Goal: Transaction & Acquisition: Purchase product/service

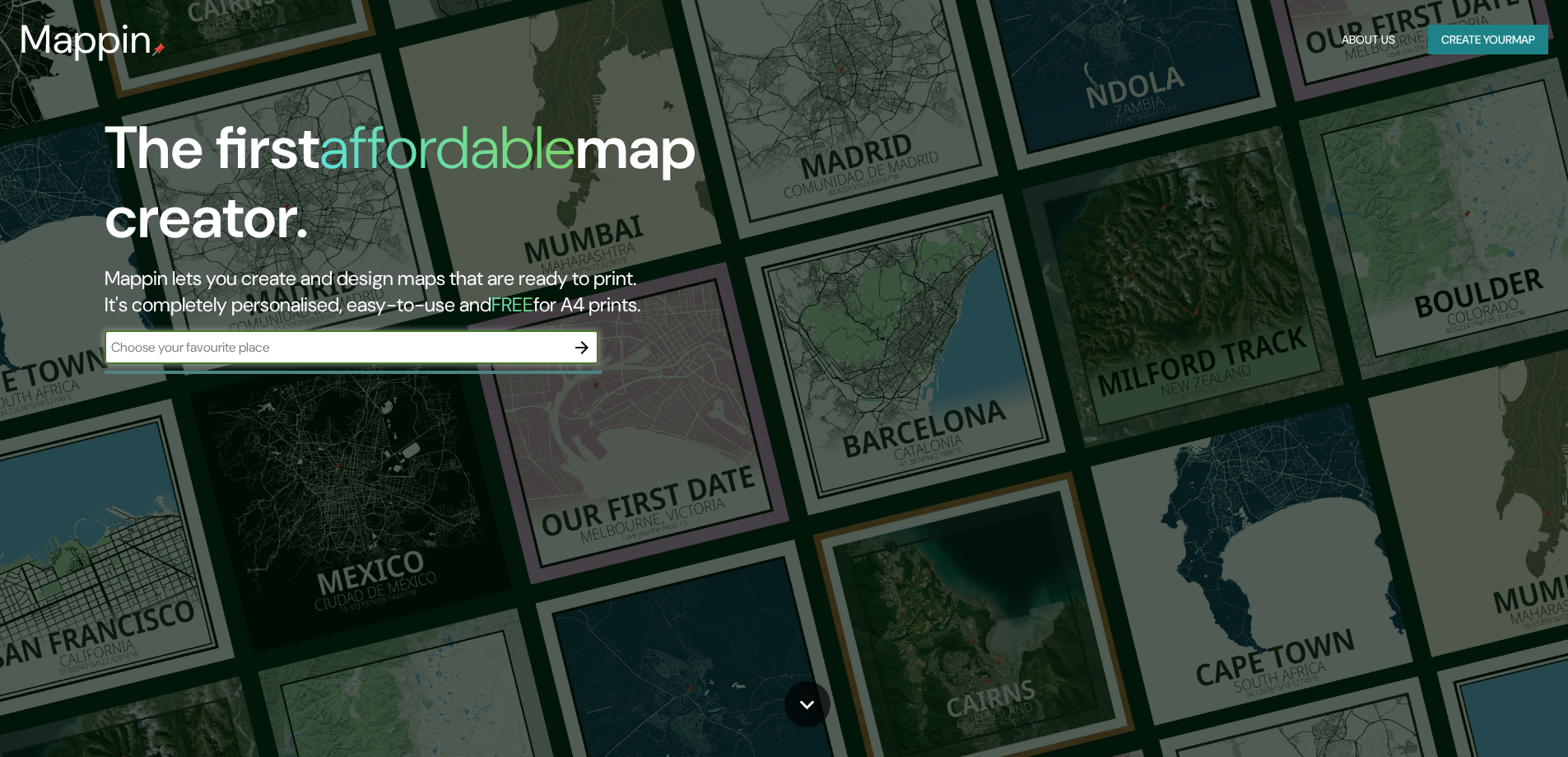
click at [1467, 46] on button "Create your map" at bounding box center [1488, 40] width 120 height 31
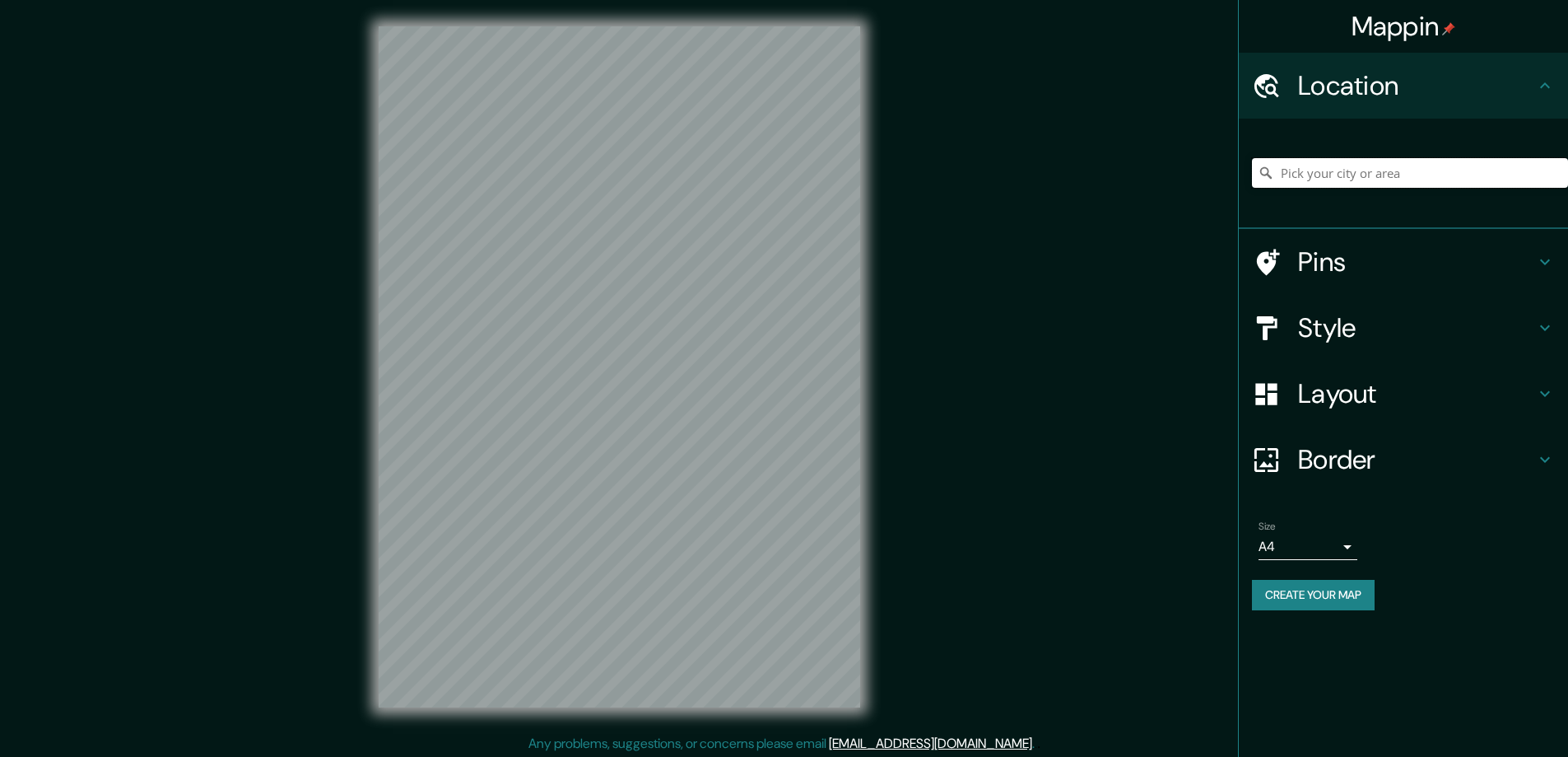
click at [1387, 188] on input "Pick your city or area" at bounding box center [1410, 173] width 316 height 30
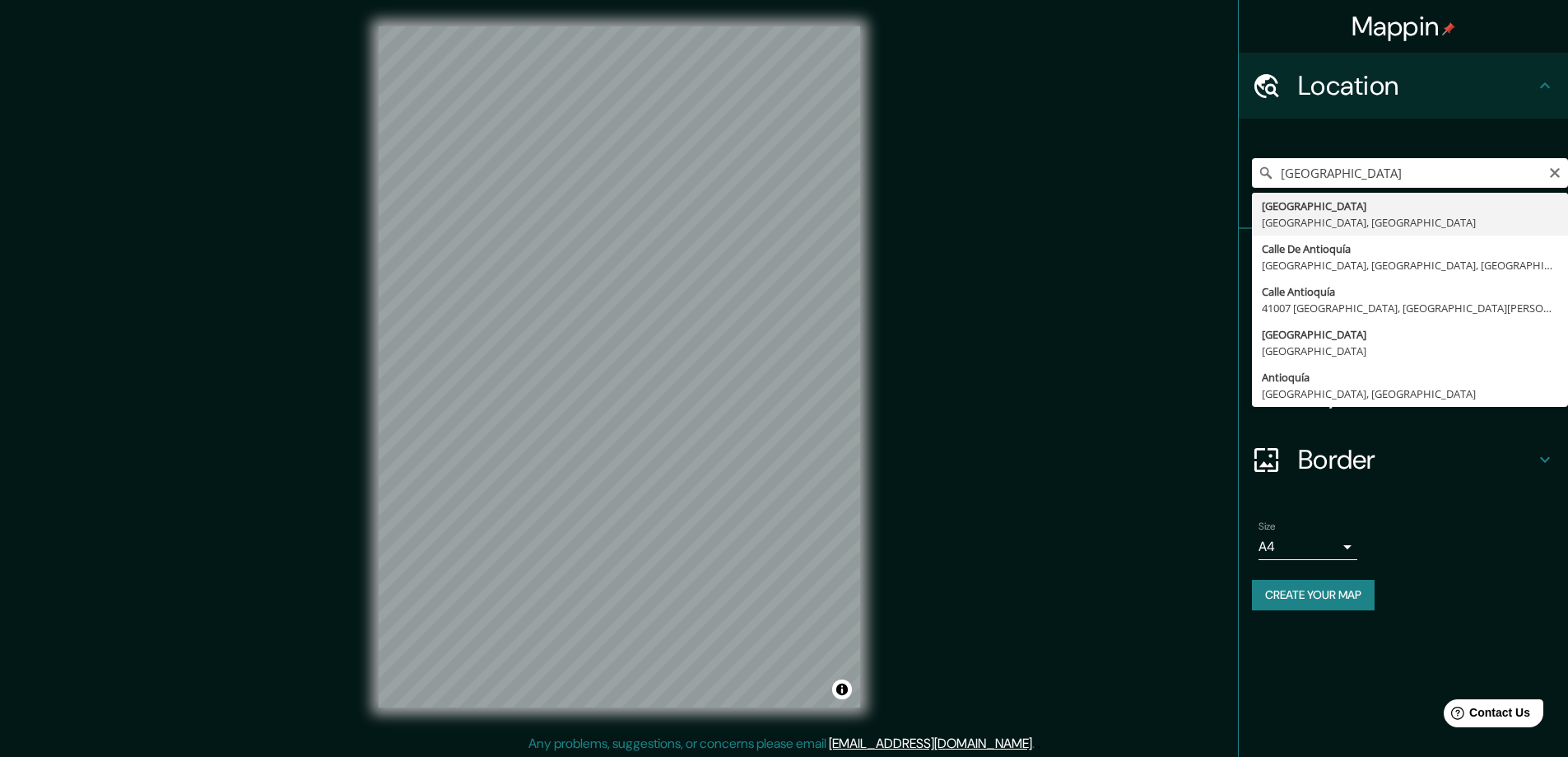
type input "[GEOGRAPHIC_DATA], [GEOGRAPHIC_DATA], [GEOGRAPHIC_DATA]"
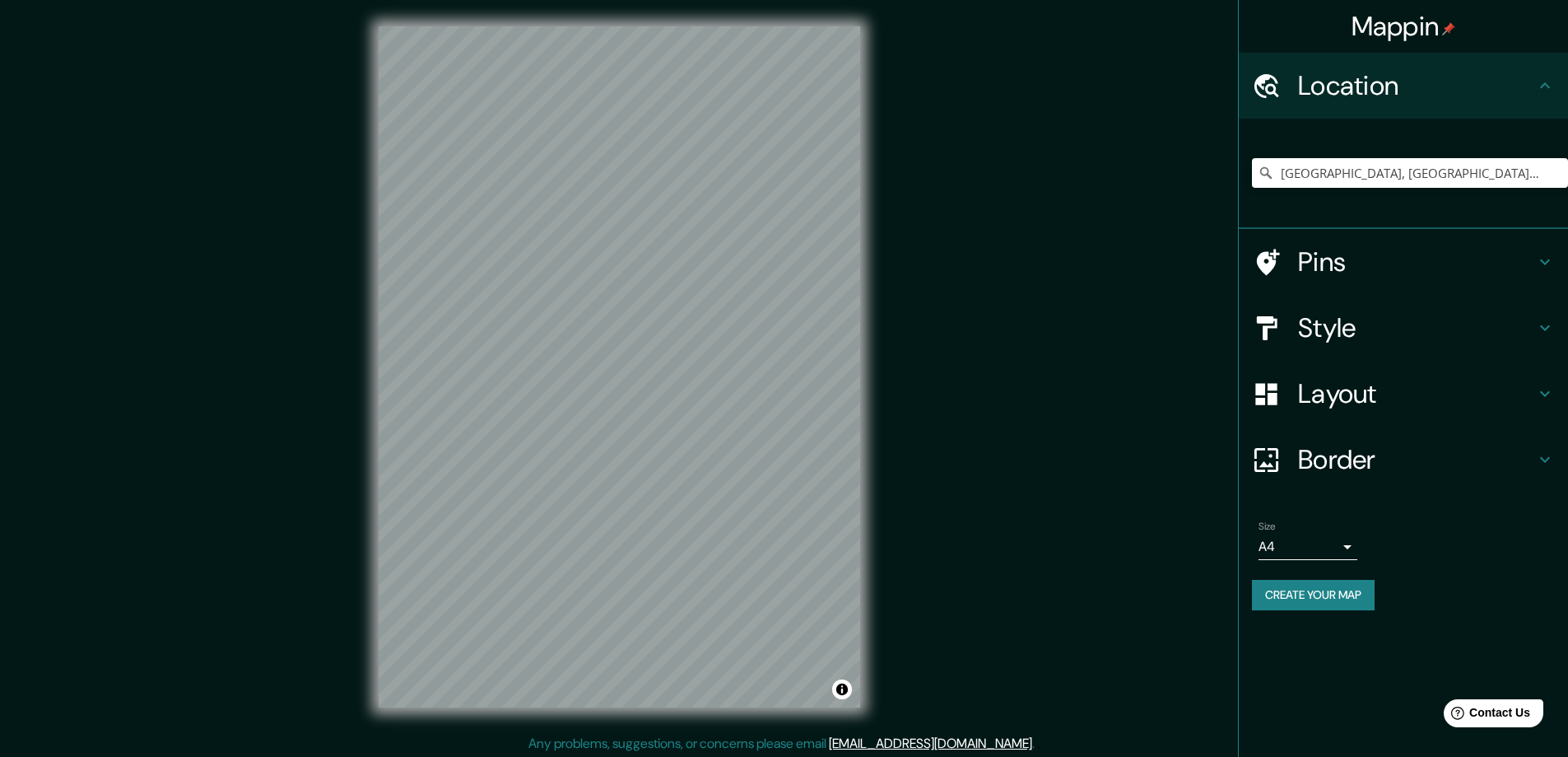
click at [1336, 586] on body "Mappin Location [GEOGRAPHIC_DATA], [GEOGRAPHIC_DATA], [GEOGRAPHIC_DATA] Pins St…" at bounding box center [784, 378] width 1568 height 757
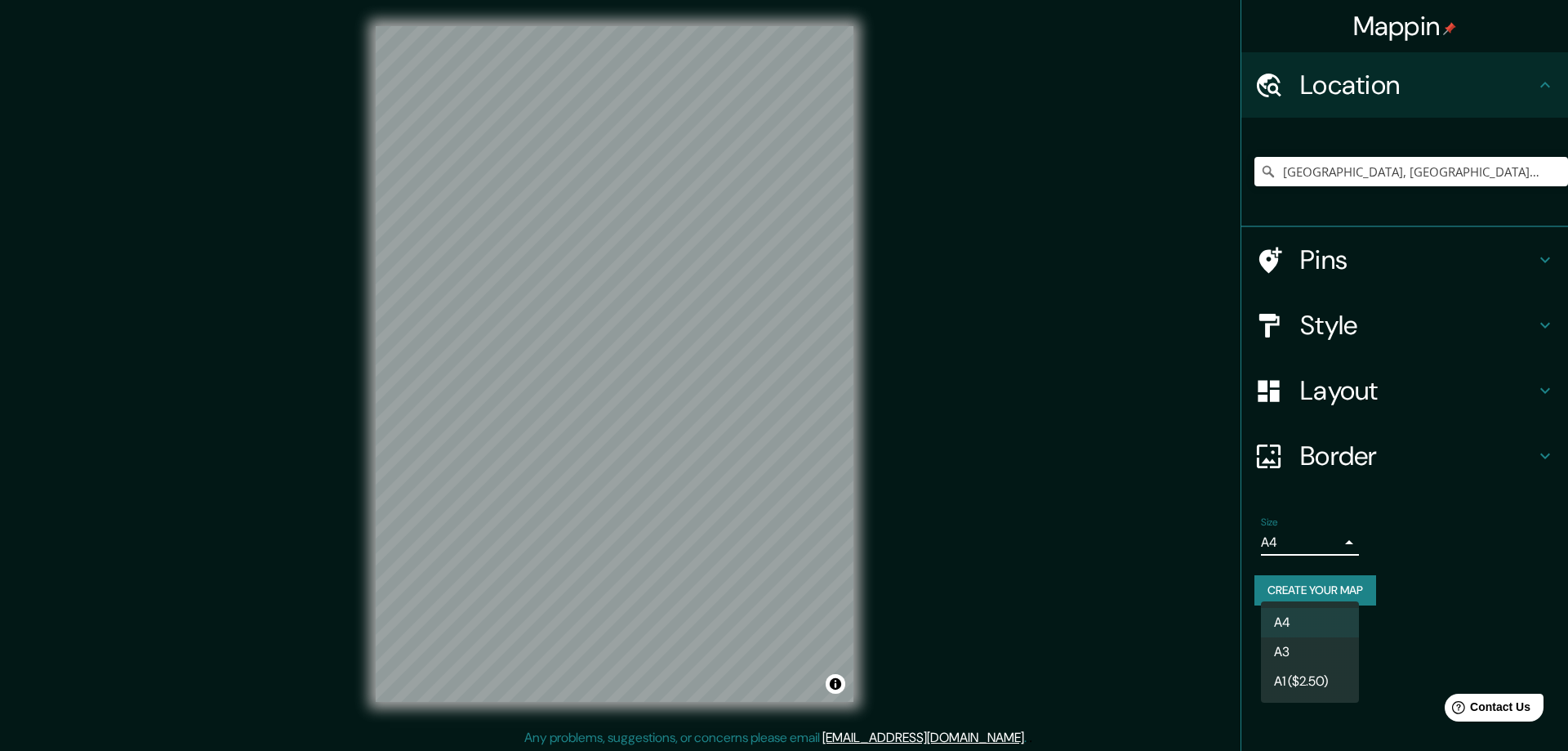
click at [1310, 649] on li "A3" at bounding box center [1310, 653] width 98 height 30
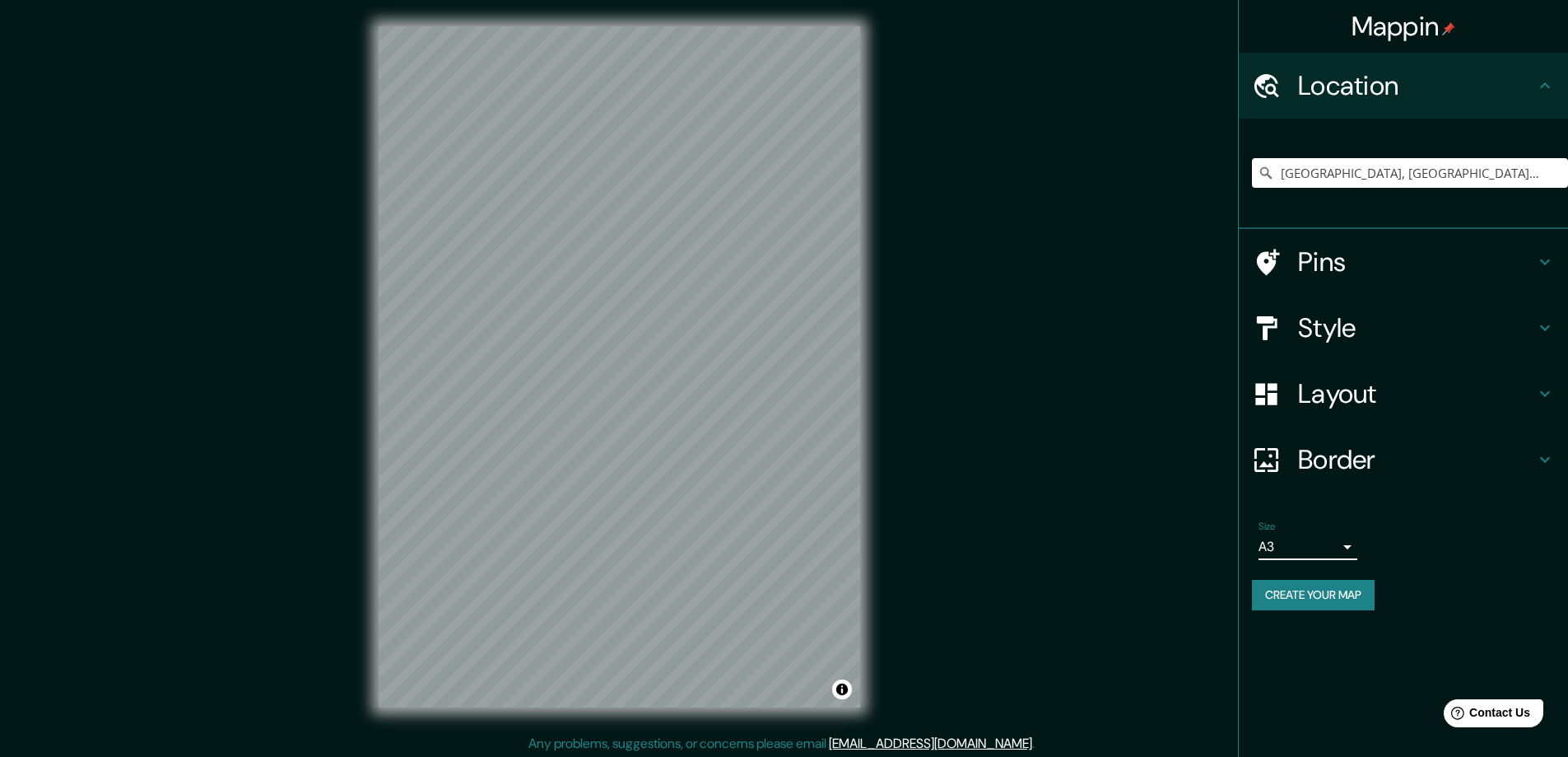
click at [1350, 593] on body "Mappin Location [GEOGRAPHIC_DATA], [GEOGRAPHIC_DATA], [GEOGRAPHIC_DATA] Pins St…" at bounding box center [784, 378] width 1568 height 757
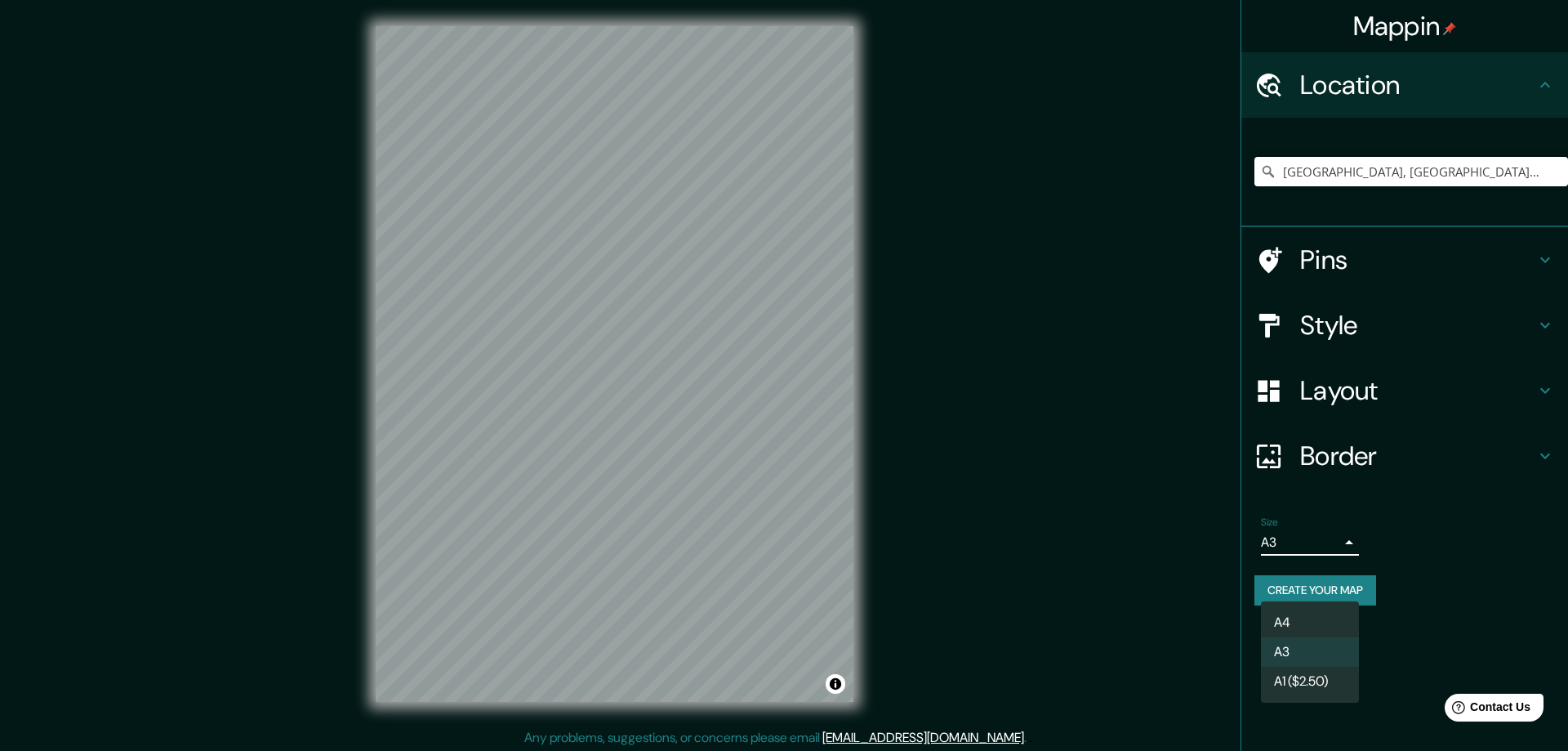
click at [1305, 617] on li "A4" at bounding box center [1310, 623] width 98 height 30
type input "single"
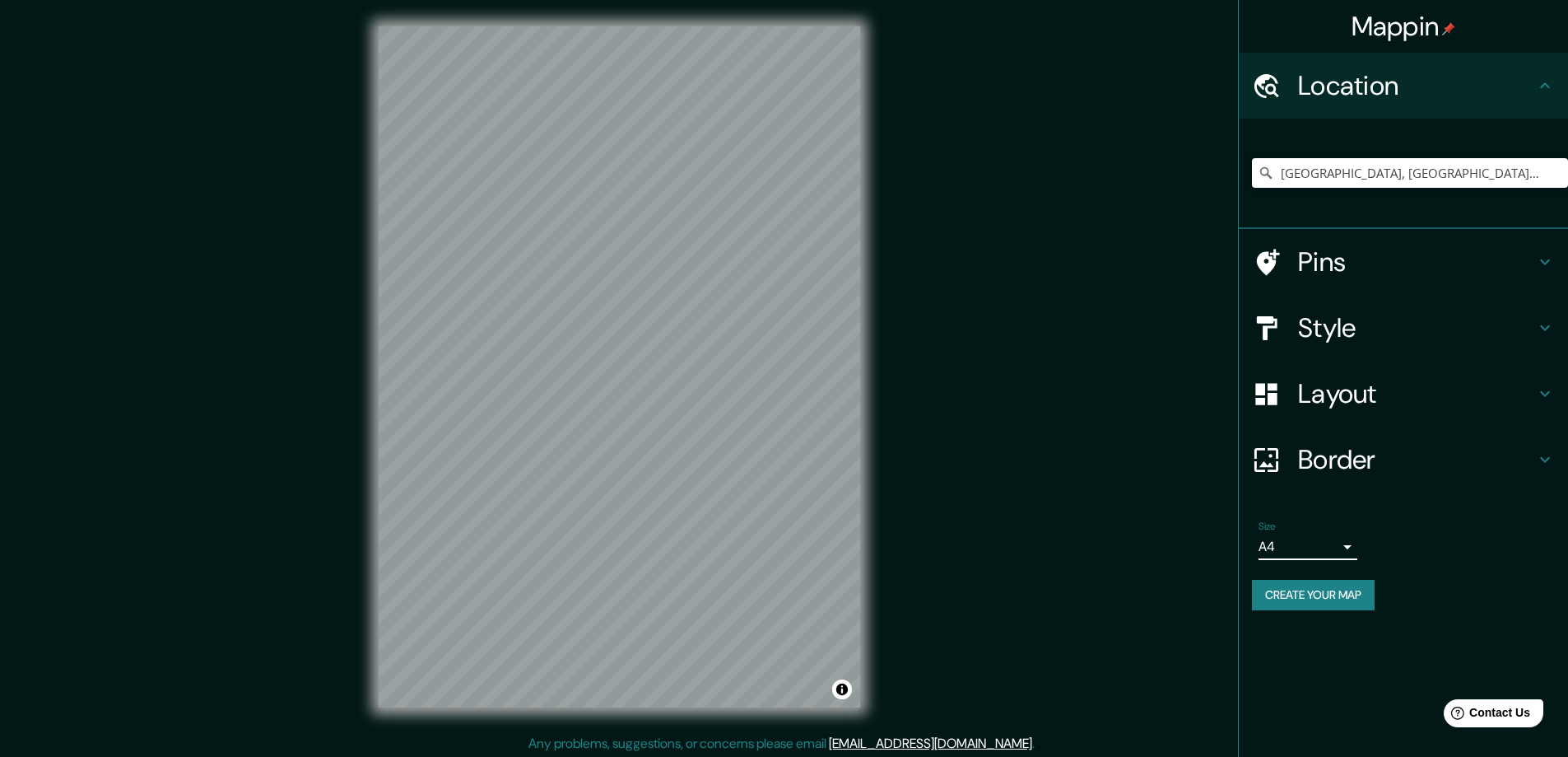
click at [1416, 476] on h4 "Border" at bounding box center [1416, 459] width 237 height 33
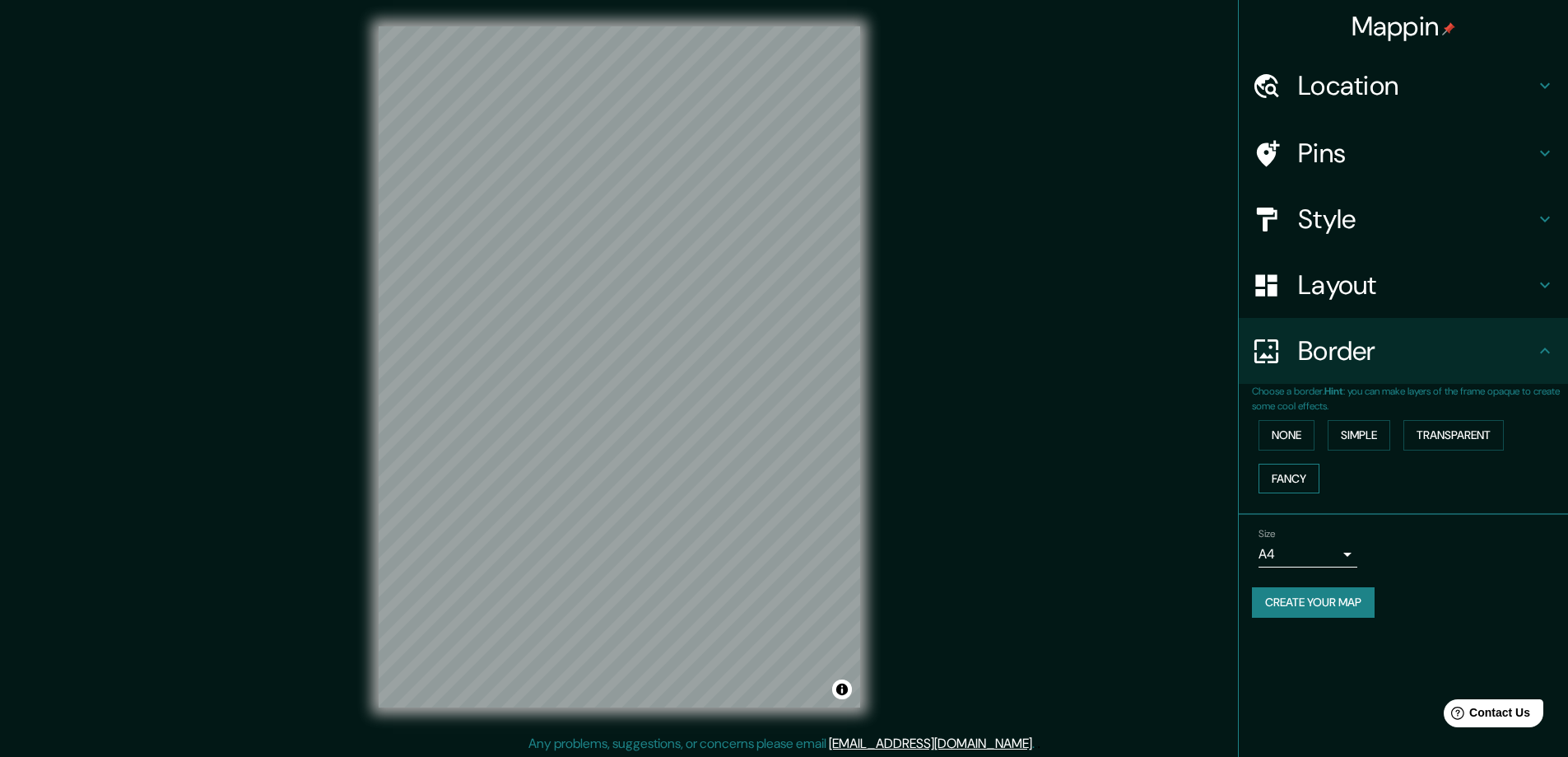
click at [1307, 494] on button "Fancy" at bounding box center [1288, 478] width 60 height 31
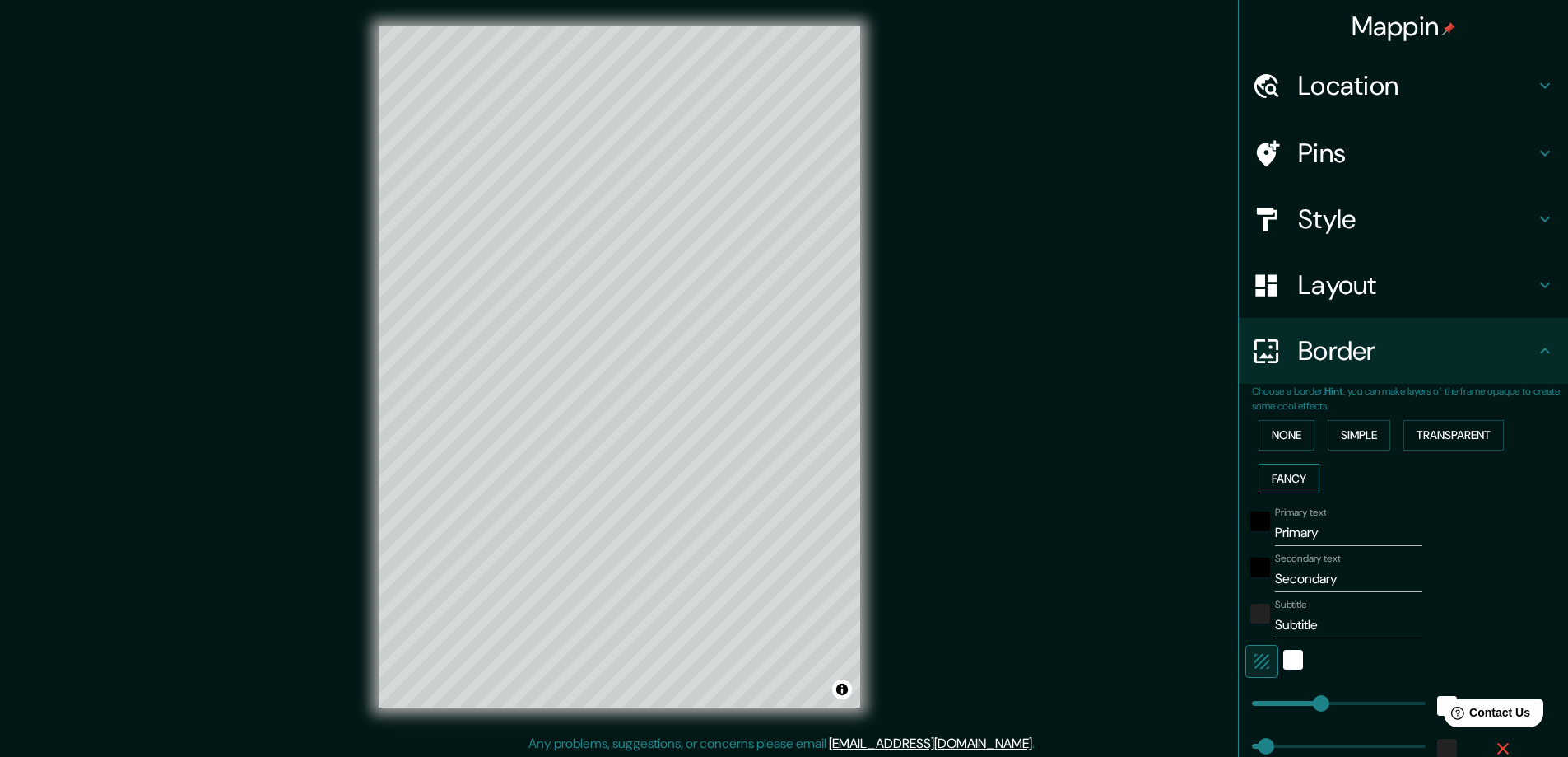
click at [1307, 494] on button "Fancy" at bounding box center [1288, 478] width 60 height 31
type input "47"
type input "23"
click at [1291, 450] on button "None" at bounding box center [1286, 435] width 56 height 31
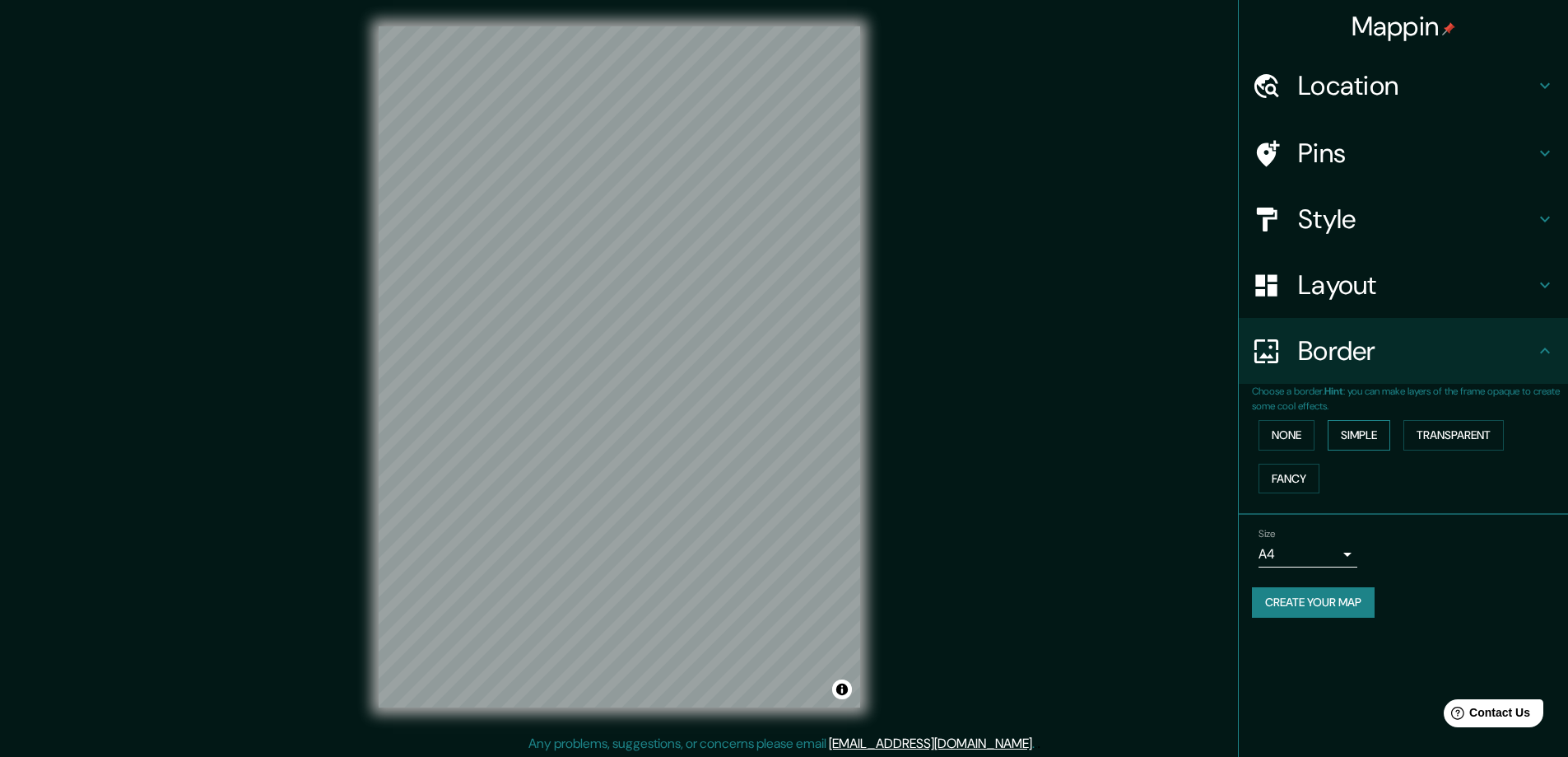
click at [1367, 450] on button "Simple" at bounding box center [1359, 435] width 62 height 31
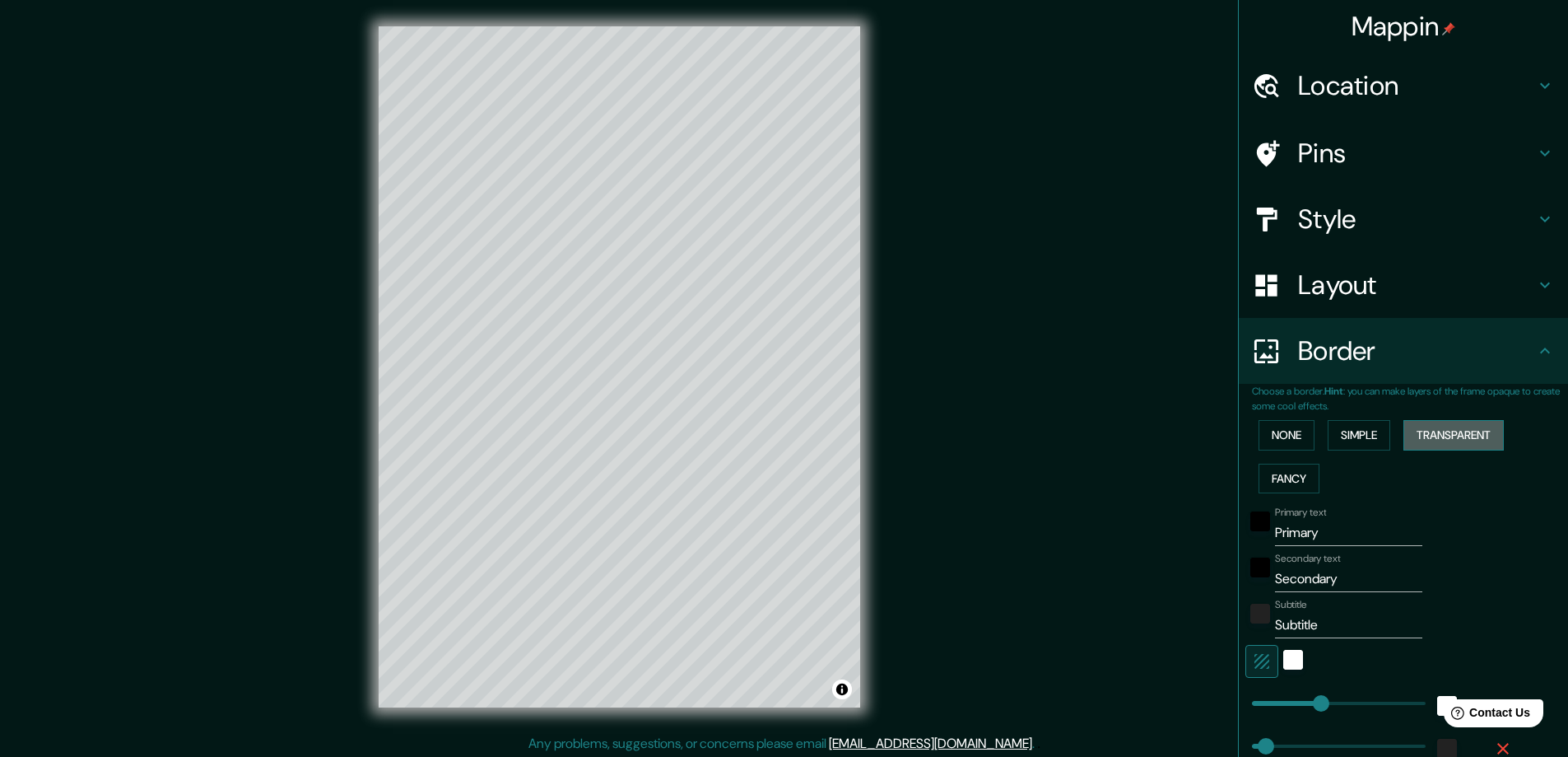
click at [1439, 450] on button "Transparent" at bounding box center [1453, 435] width 100 height 31
click at [1453, 450] on button "Transparent" at bounding box center [1453, 435] width 100 height 31
type input "281"
type input "47"
click at [1375, 450] on button "Simple" at bounding box center [1359, 435] width 62 height 31
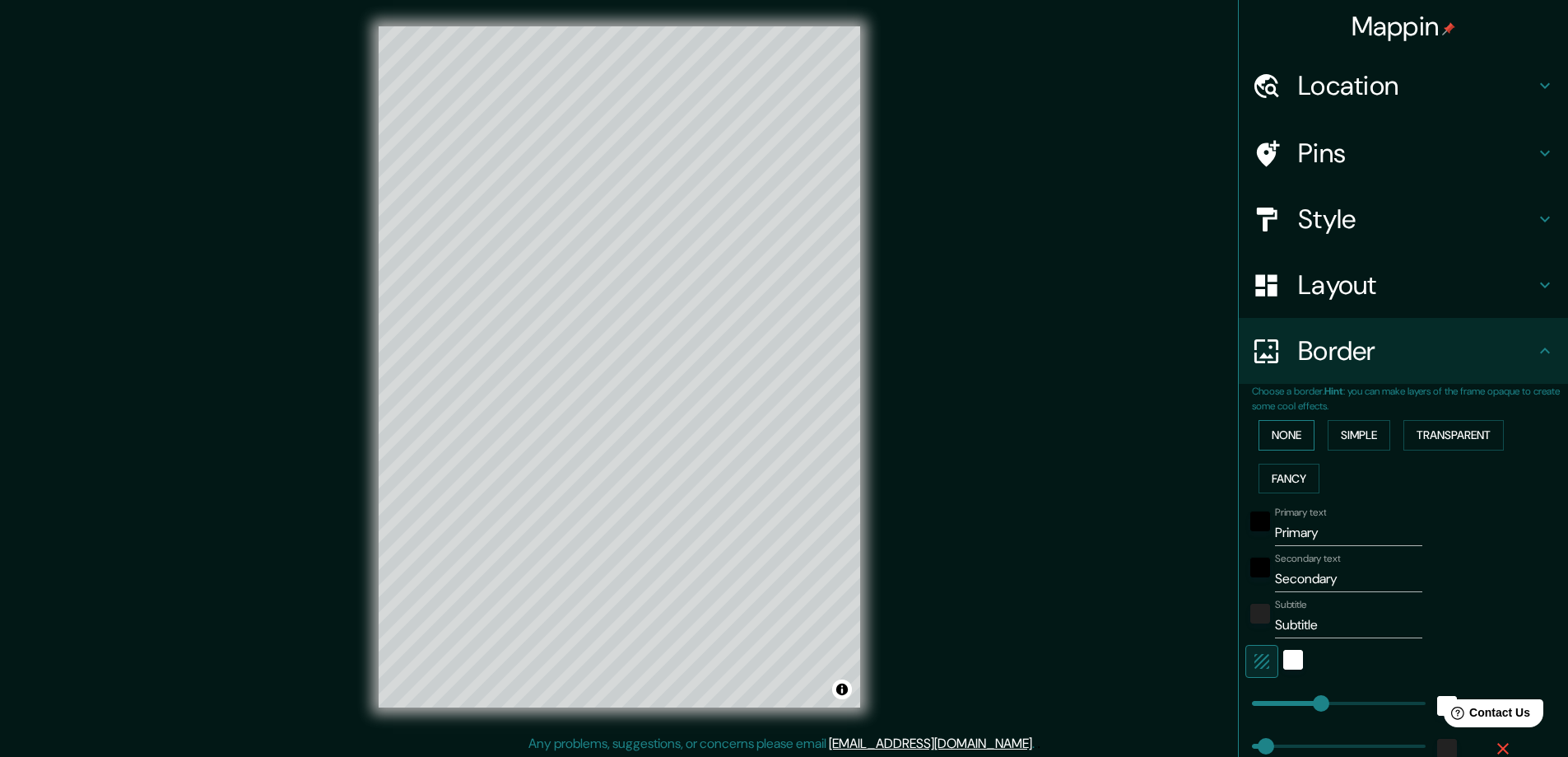
click at [1287, 450] on button "None" at bounding box center [1286, 435] width 56 height 31
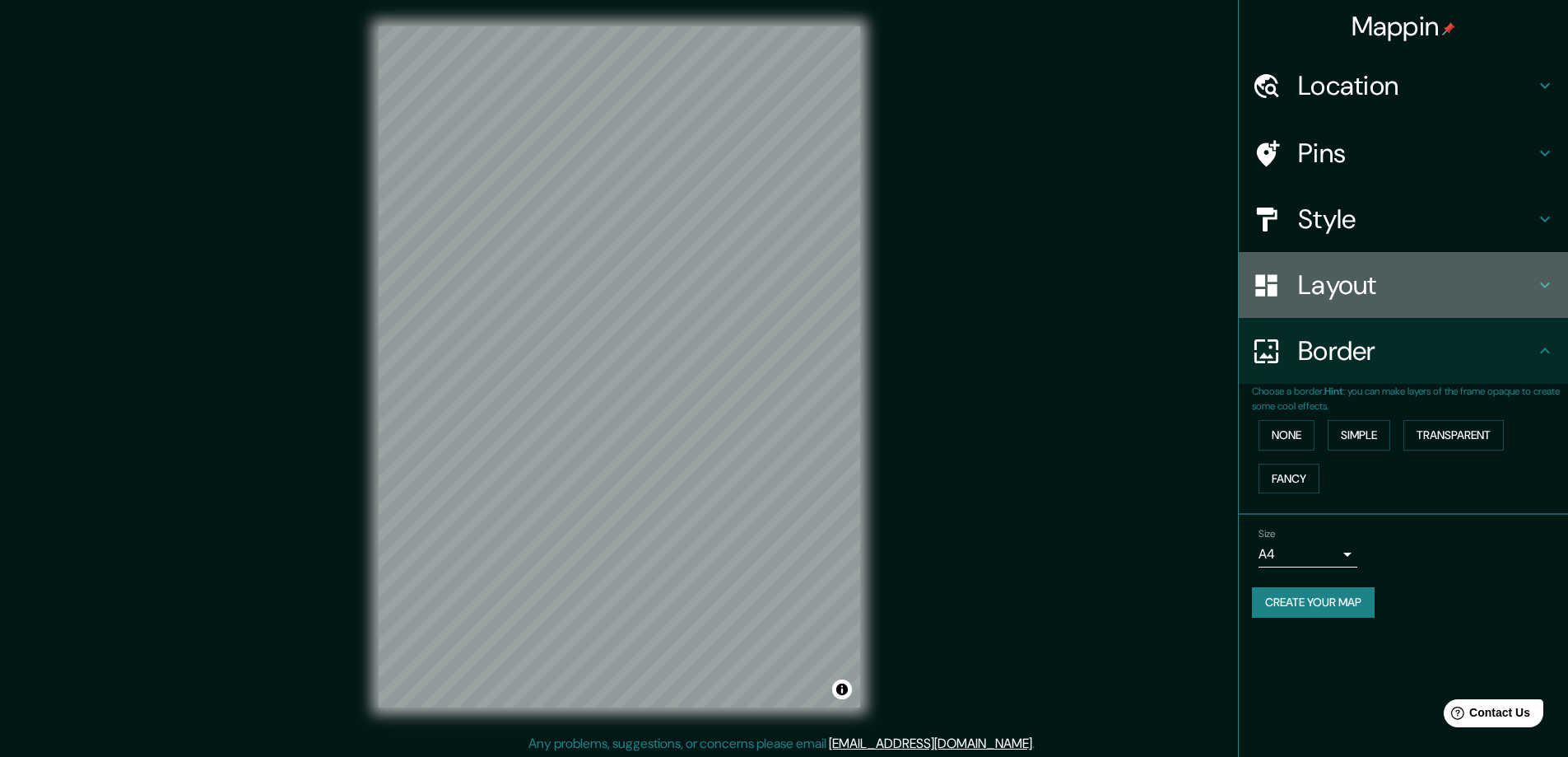
click at [1539, 295] on icon at bounding box center [1545, 285] width 20 height 20
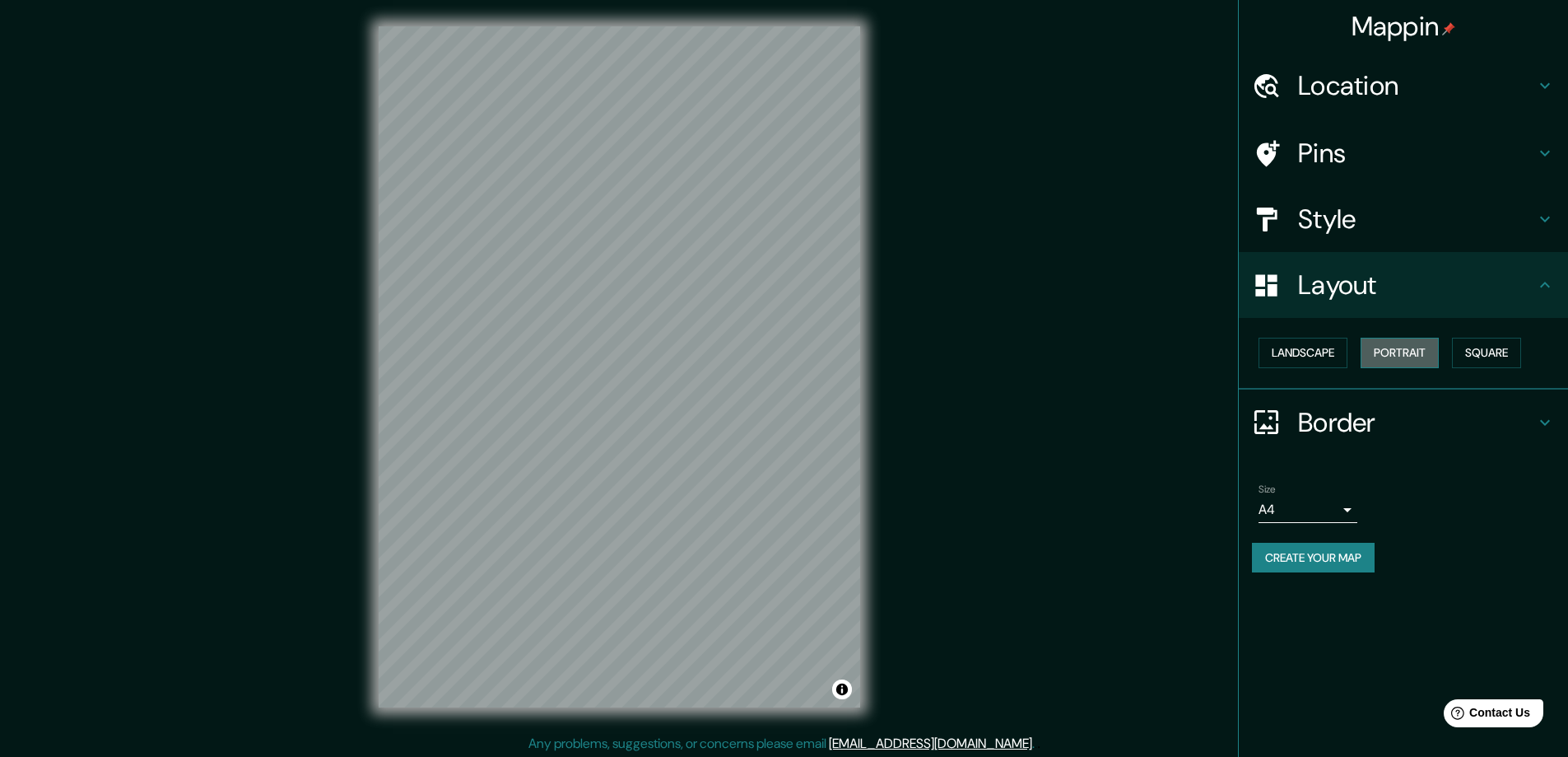
click at [1409, 368] on button "Portrait" at bounding box center [1399, 352] width 78 height 31
click at [1515, 368] on button "Square" at bounding box center [1487, 352] width 69 height 31
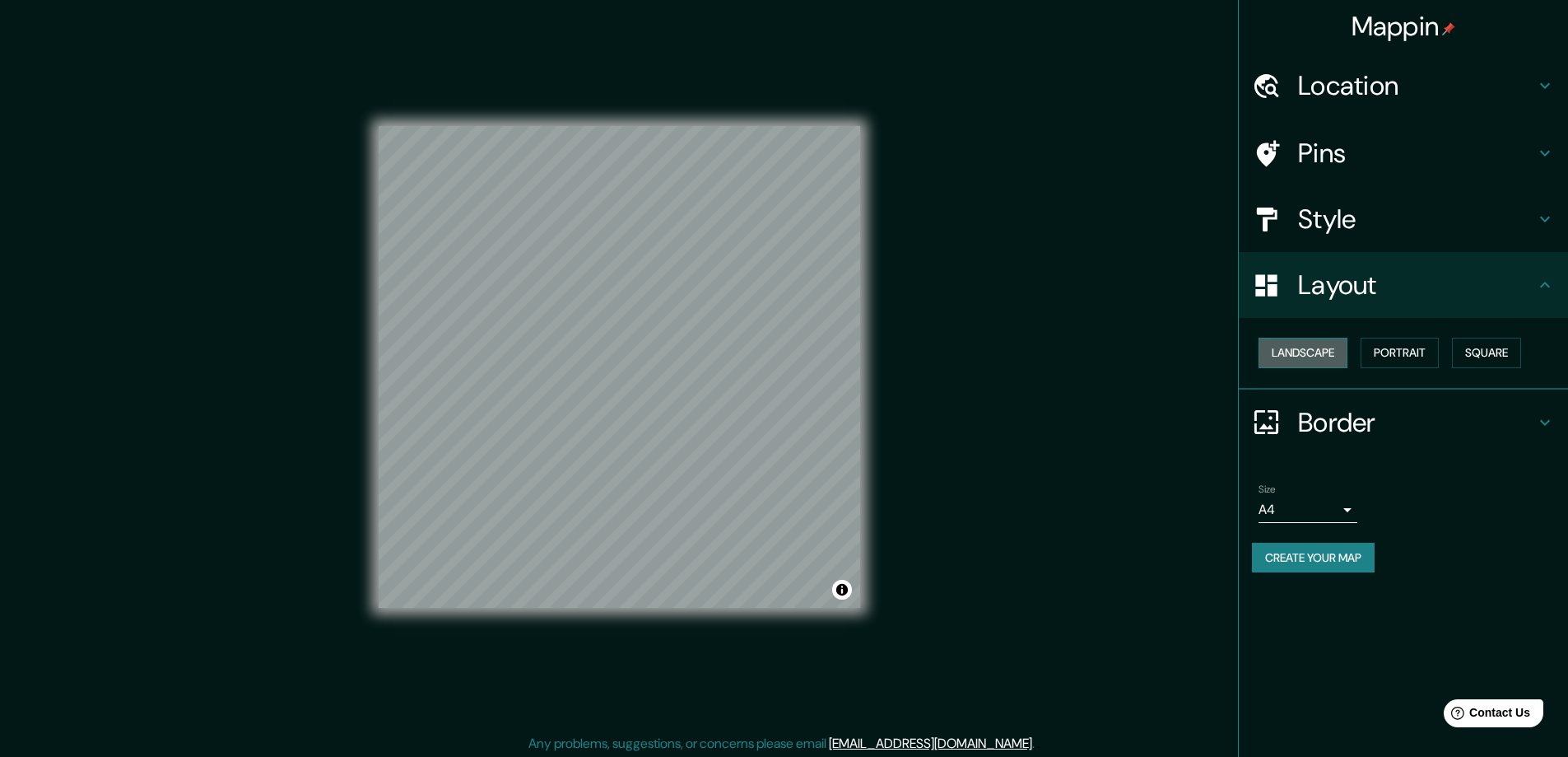
click at [1299, 368] on button "Landscape" at bounding box center [1303, 352] width 89 height 31
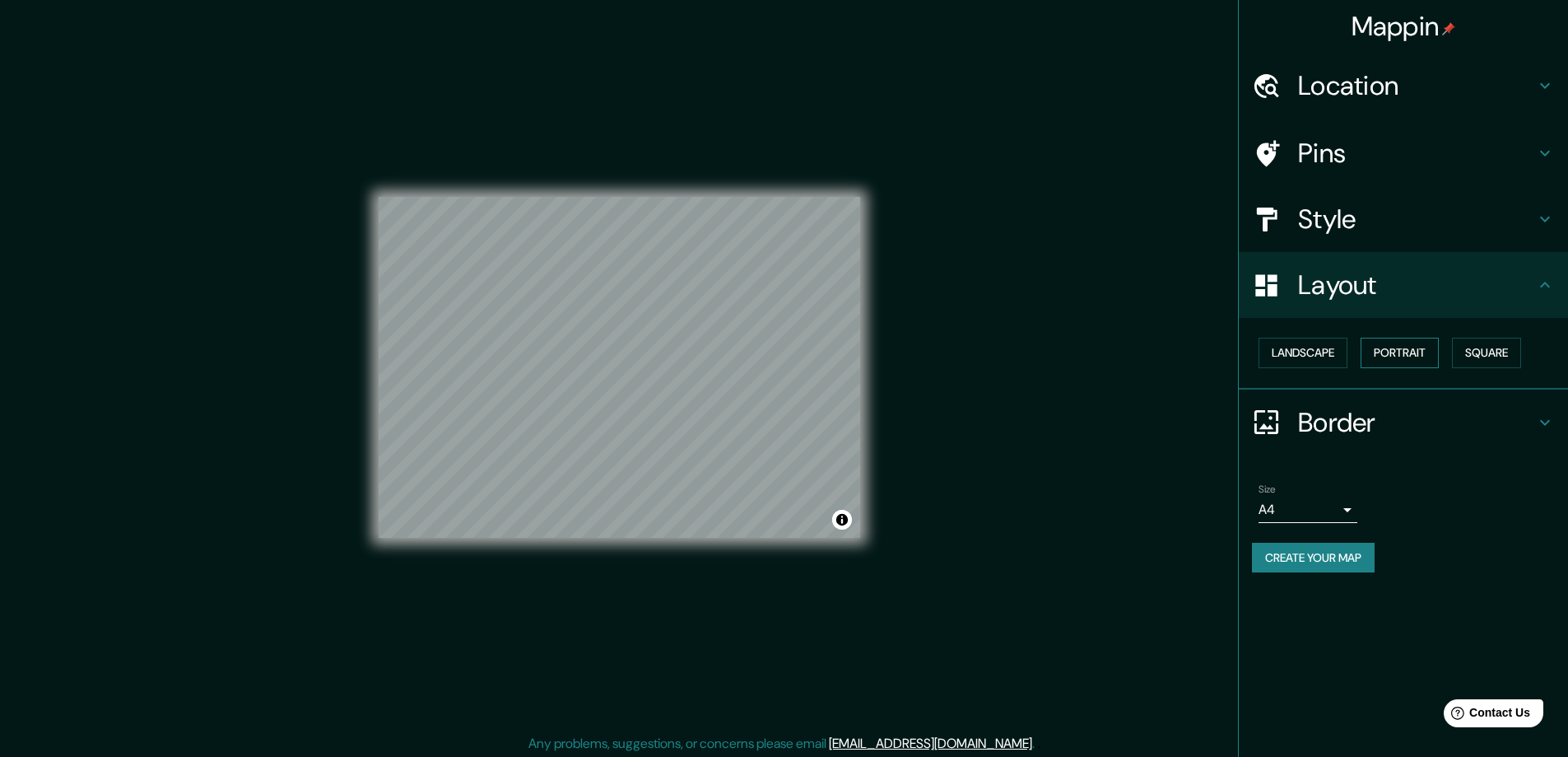
click at [1428, 368] on button "Portrait" at bounding box center [1399, 352] width 78 height 31
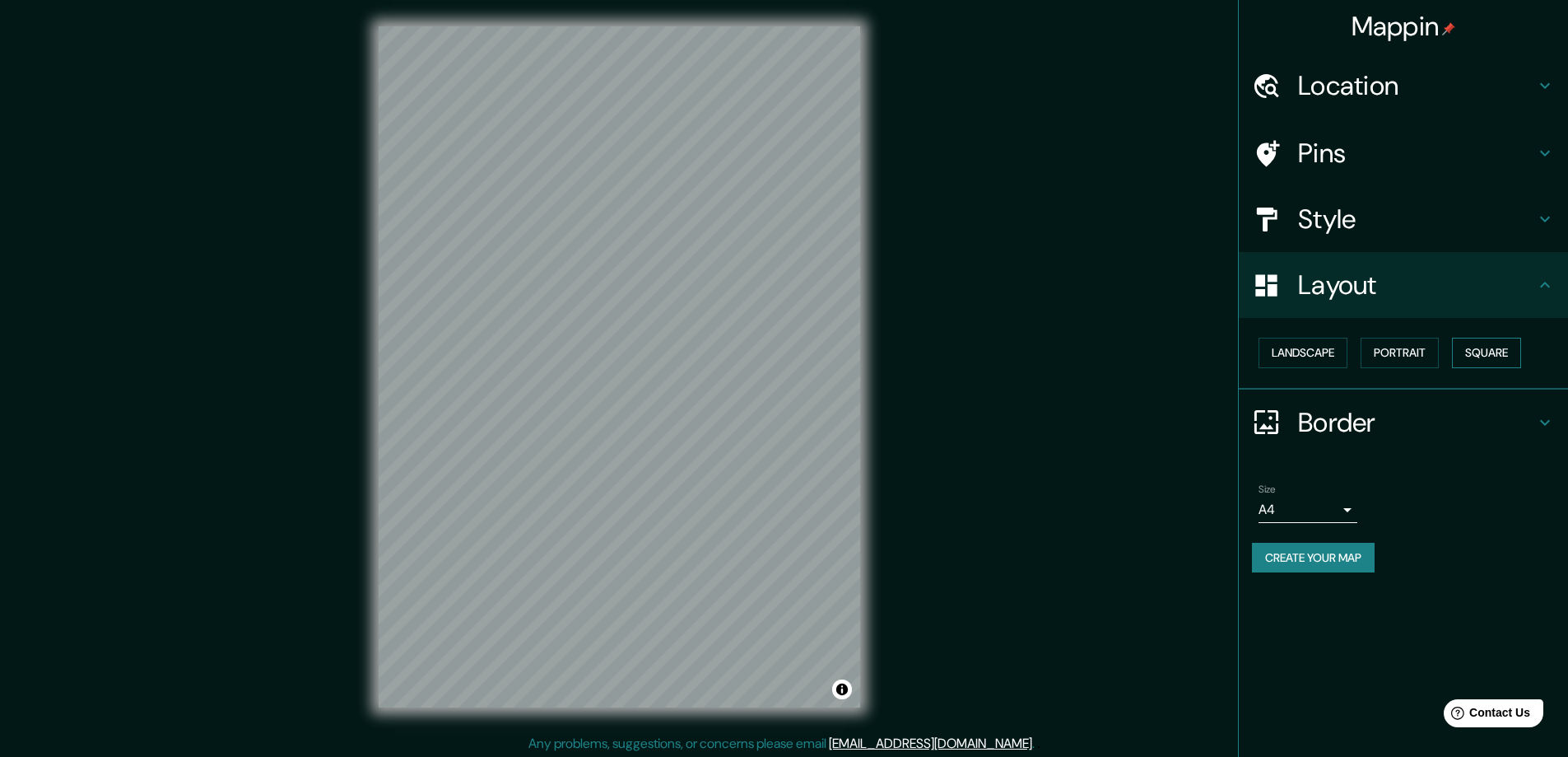
click at [1484, 368] on button "Square" at bounding box center [1487, 352] width 69 height 31
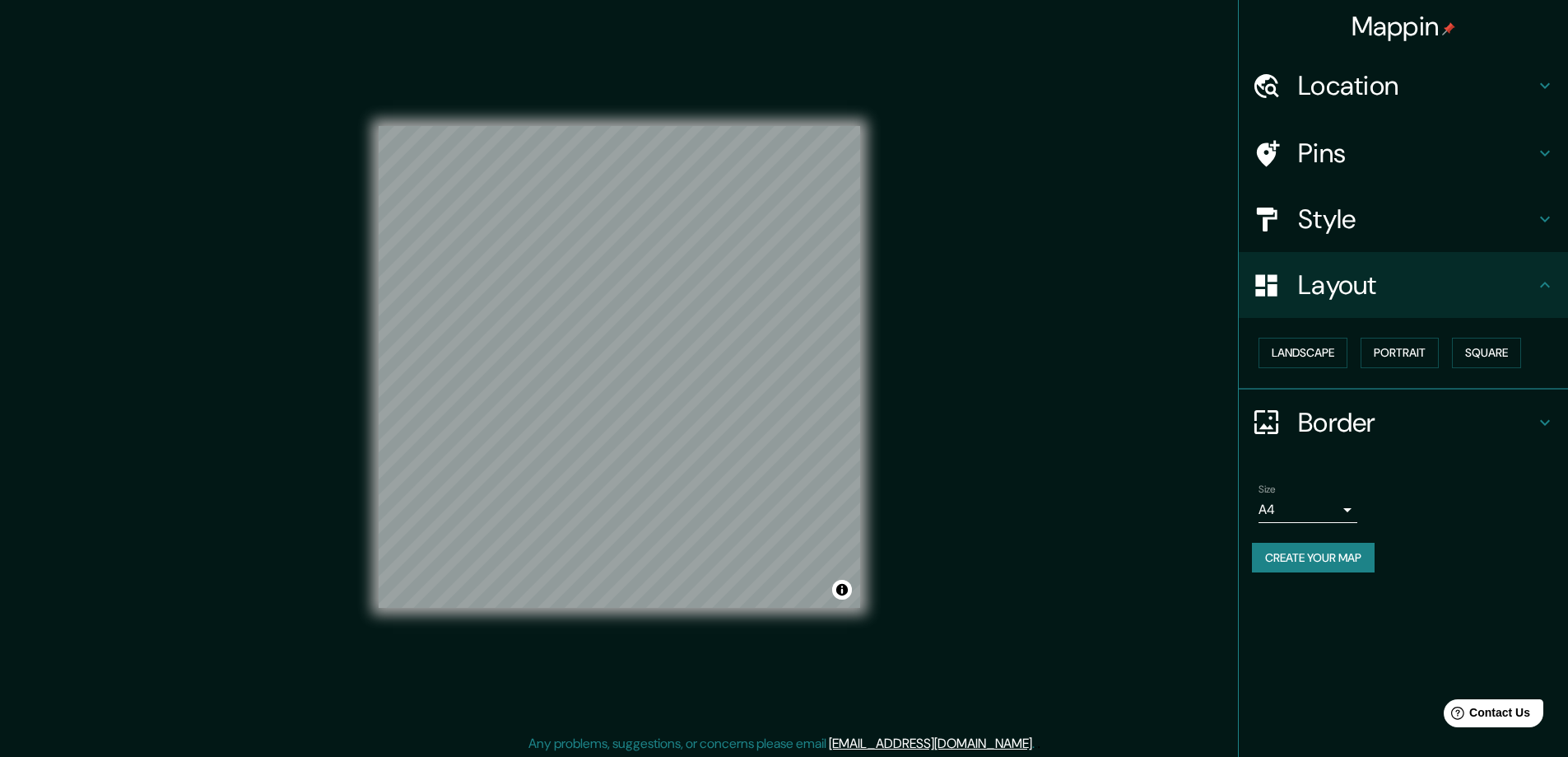
click at [1538, 250] on div "Style" at bounding box center [1403, 219] width 329 height 65
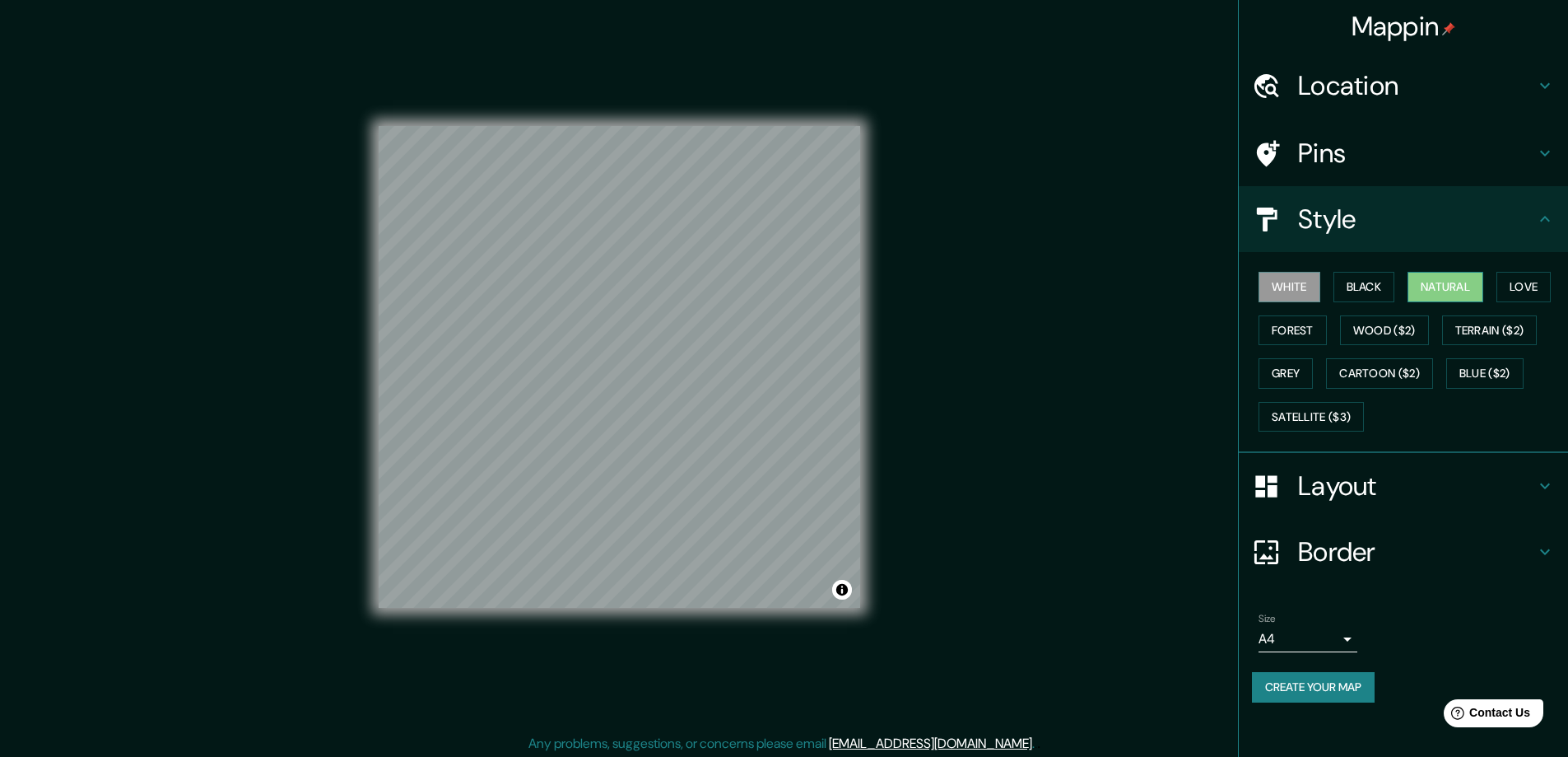
click at [1476, 303] on button "Natural" at bounding box center [1446, 287] width 75 height 31
click at [1497, 303] on button "Love" at bounding box center [1523, 287] width 55 height 31
click at [1447, 389] on button "Blue ($2)" at bounding box center [1486, 373] width 77 height 31
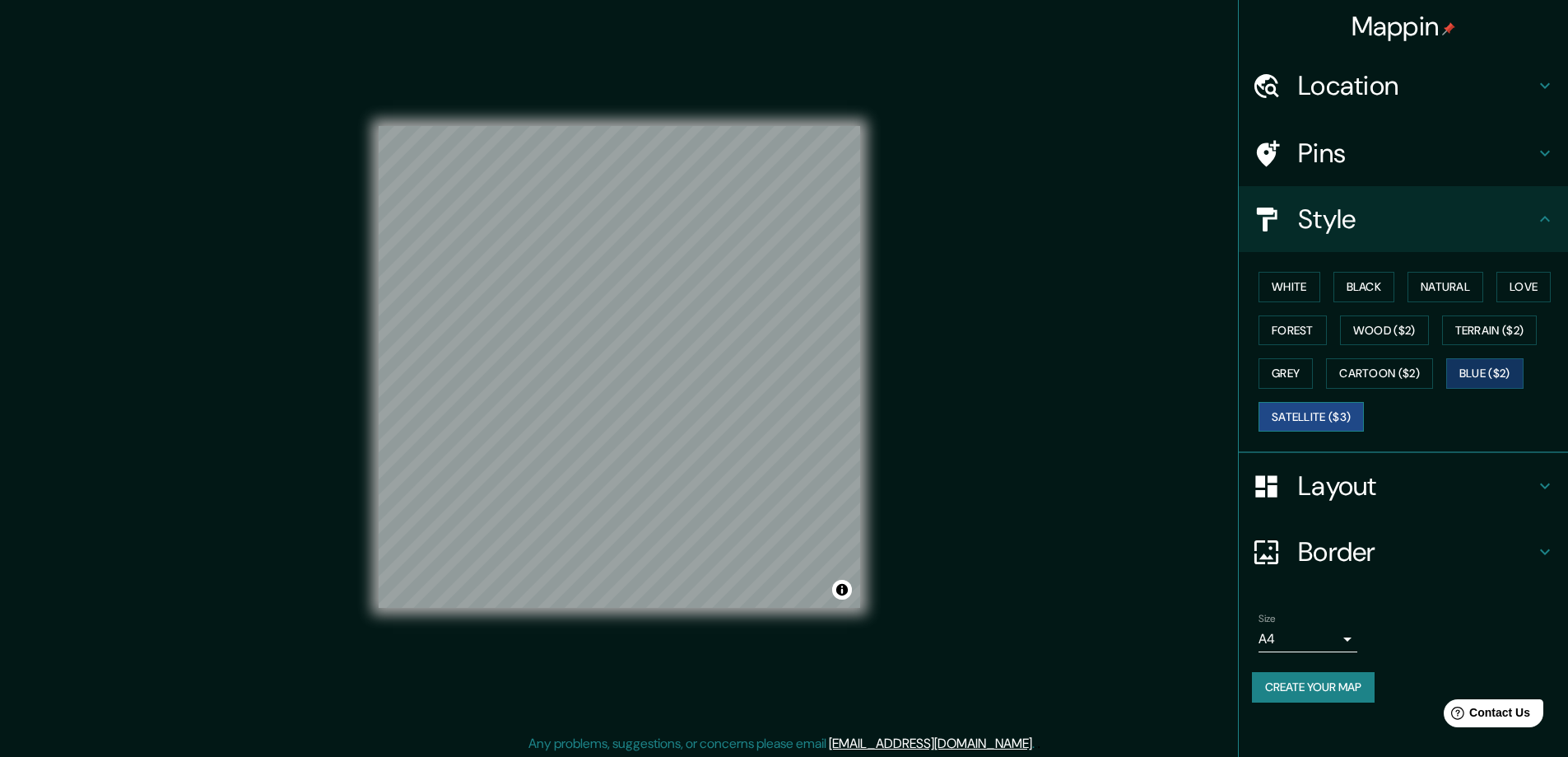
click at [1309, 433] on button "Satellite ($3)" at bounding box center [1311, 417] width 105 height 31
click at [1429, 346] on button "Wood ($2)" at bounding box center [1386, 330] width 89 height 31
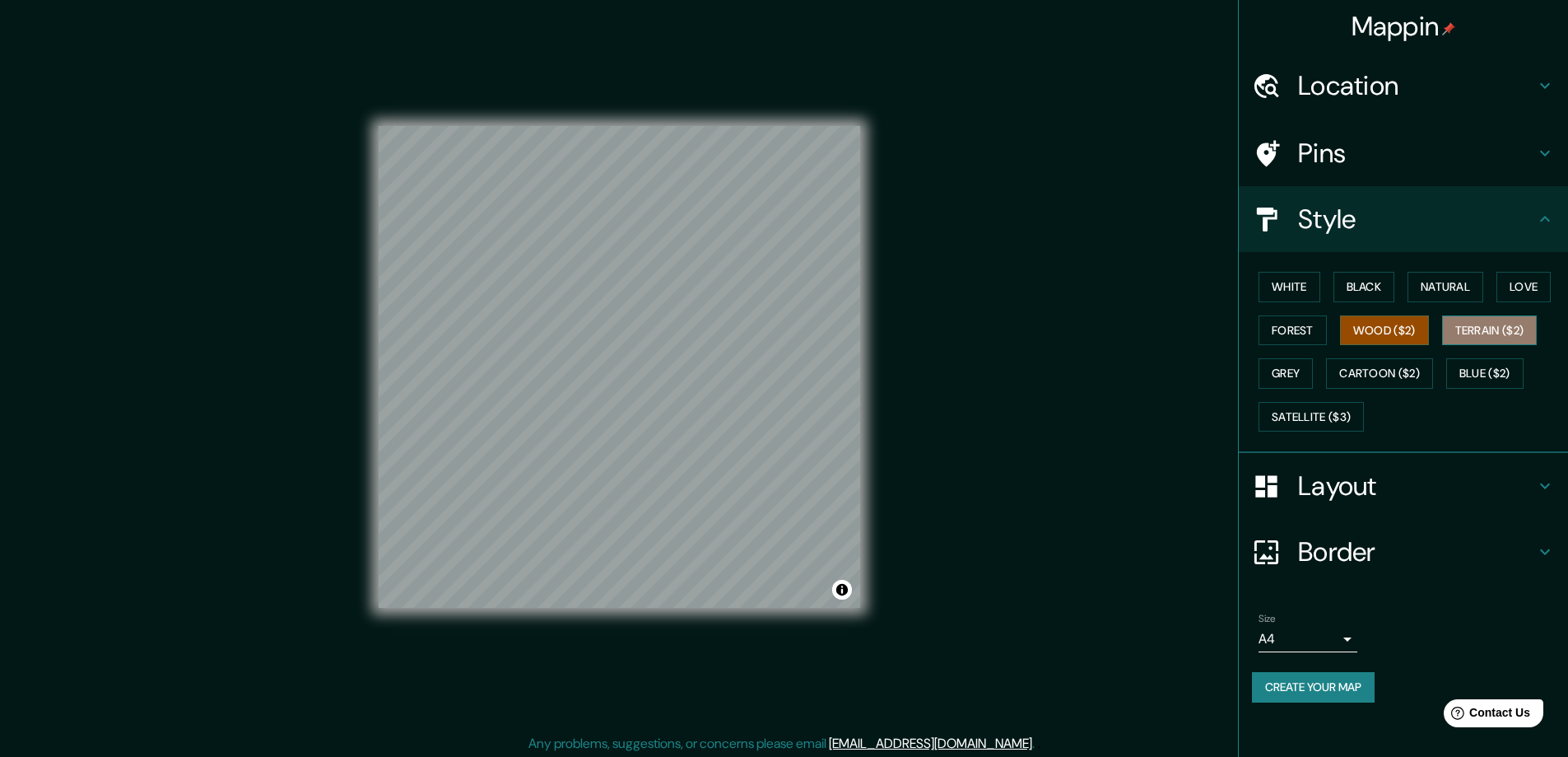
click at [1442, 346] on button "Terrain ($2)" at bounding box center [1490, 330] width 95 height 31
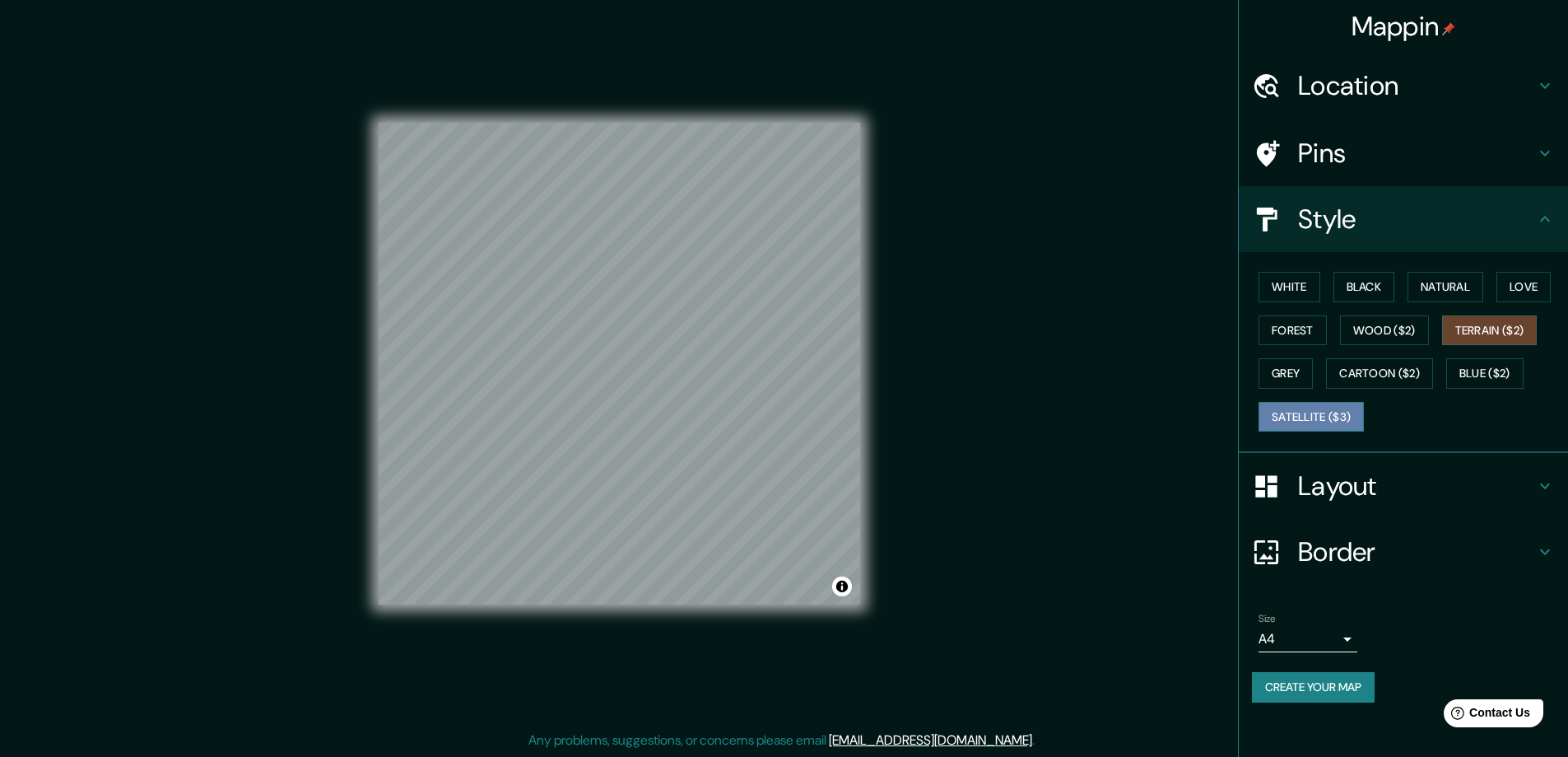
click at [1287, 433] on button "Satellite ($3)" at bounding box center [1311, 417] width 105 height 31
click at [1324, 300] on div "White Black Natural Love Forest Wood ($2) Terrain ($2) Grey Cartoon ($2) Blue (…" at bounding box center [1410, 351] width 316 height 173
click at [1282, 303] on button "White" at bounding box center [1289, 287] width 61 height 31
click at [1350, 303] on button "Black" at bounding box center [1365, 287] width 61 height 31
click at [1313, 389] on button "Grey" at bounding box center [1285, 373] width 55 height 31
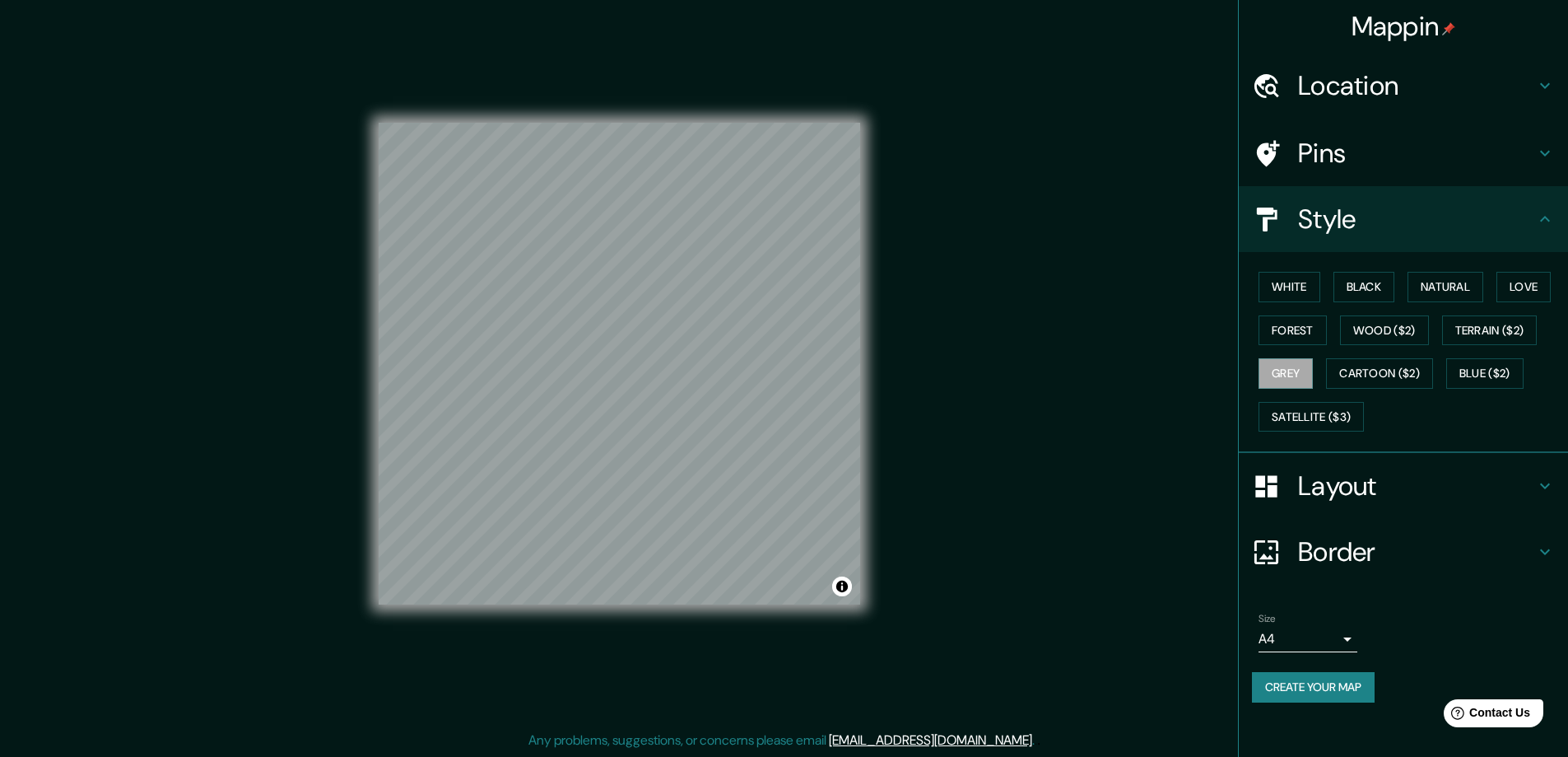
click at [1535, 163] on icon at bounding box center [1545, 153] width 20 height 20
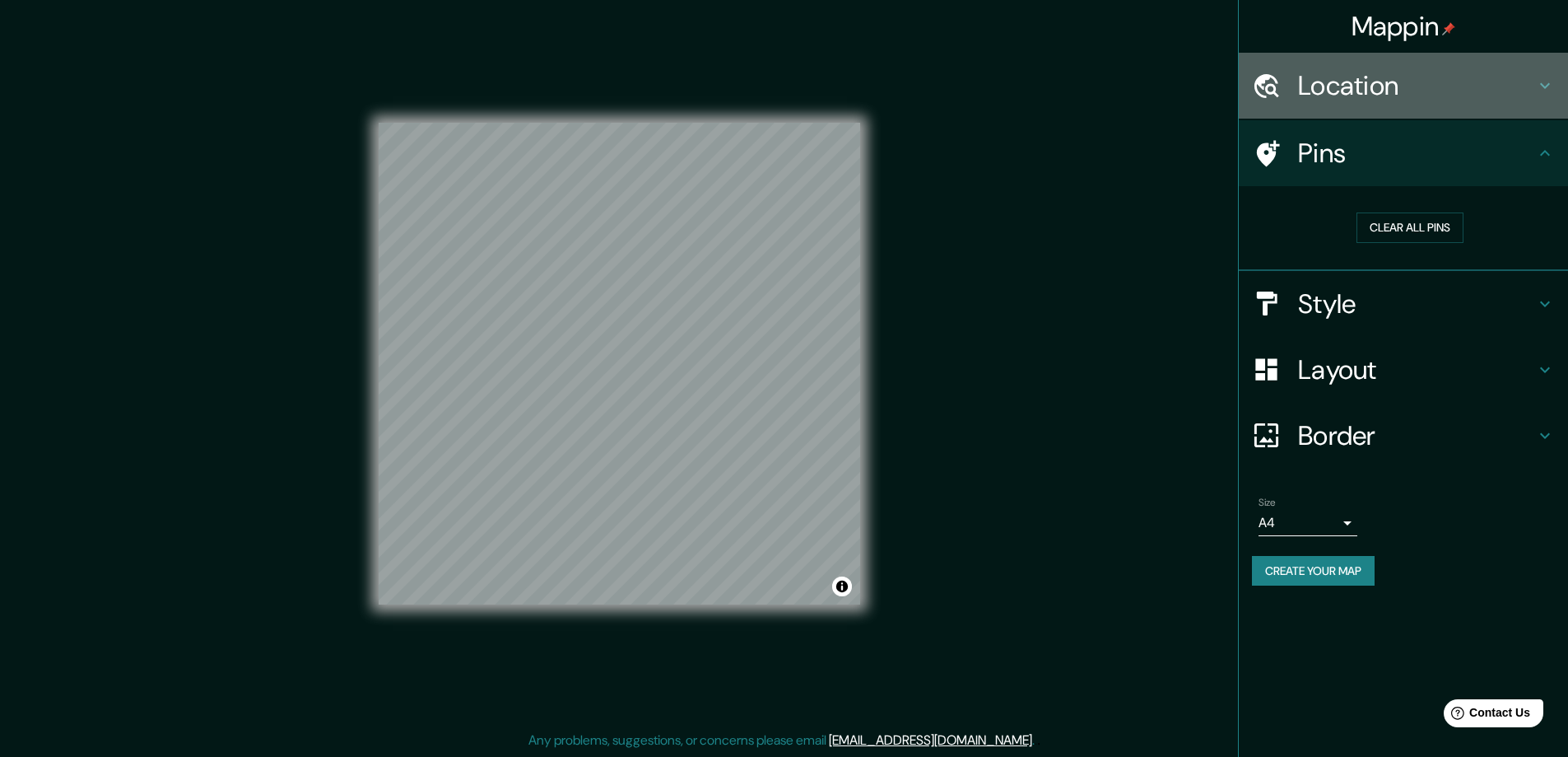
click at [1540, 92] on icon at bounding box center [1545, 85] width 20 height 20
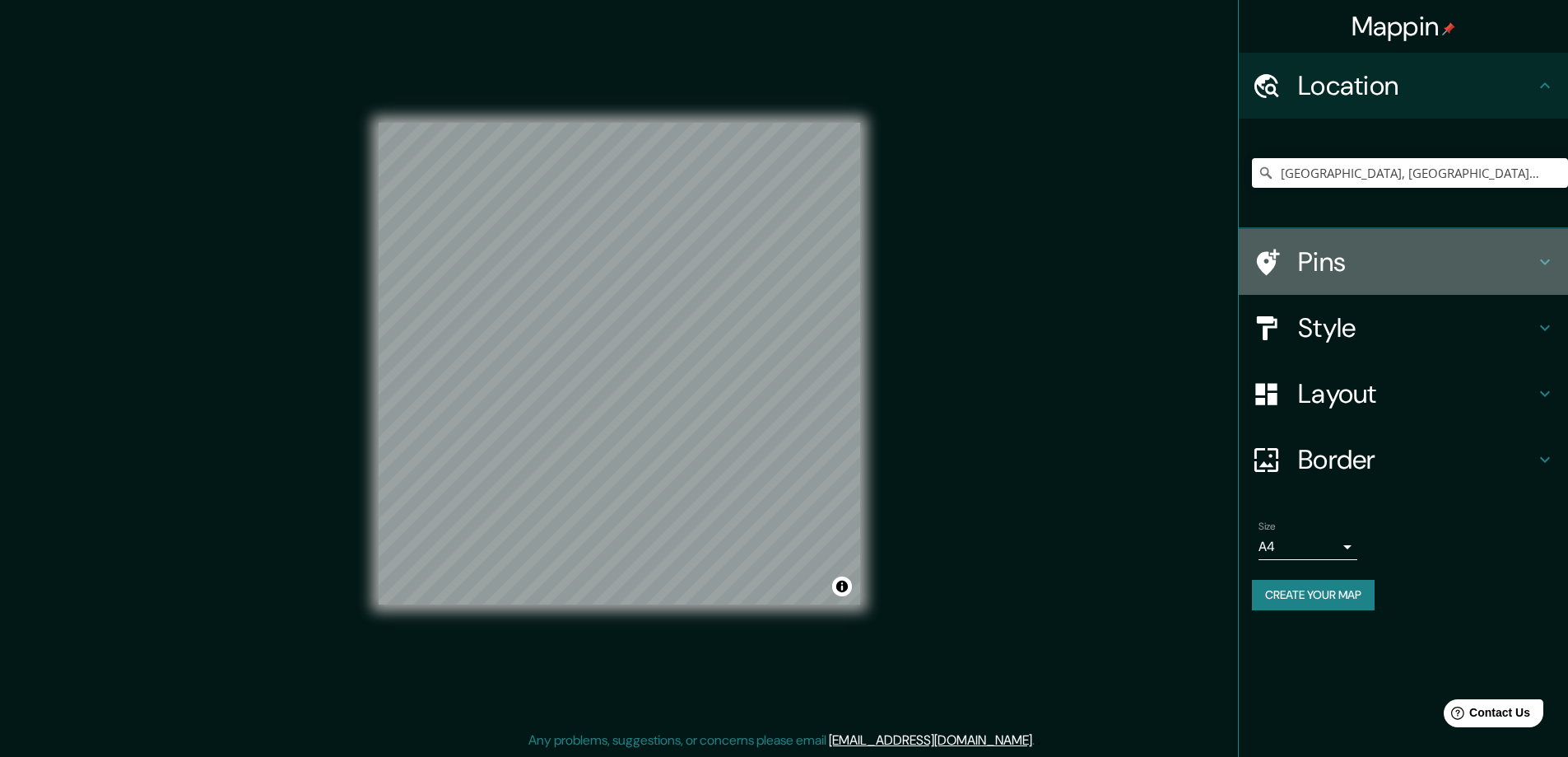
click at [1556, 276] on div "Pins" at bounding box center [1403, 262] width 329 height 65
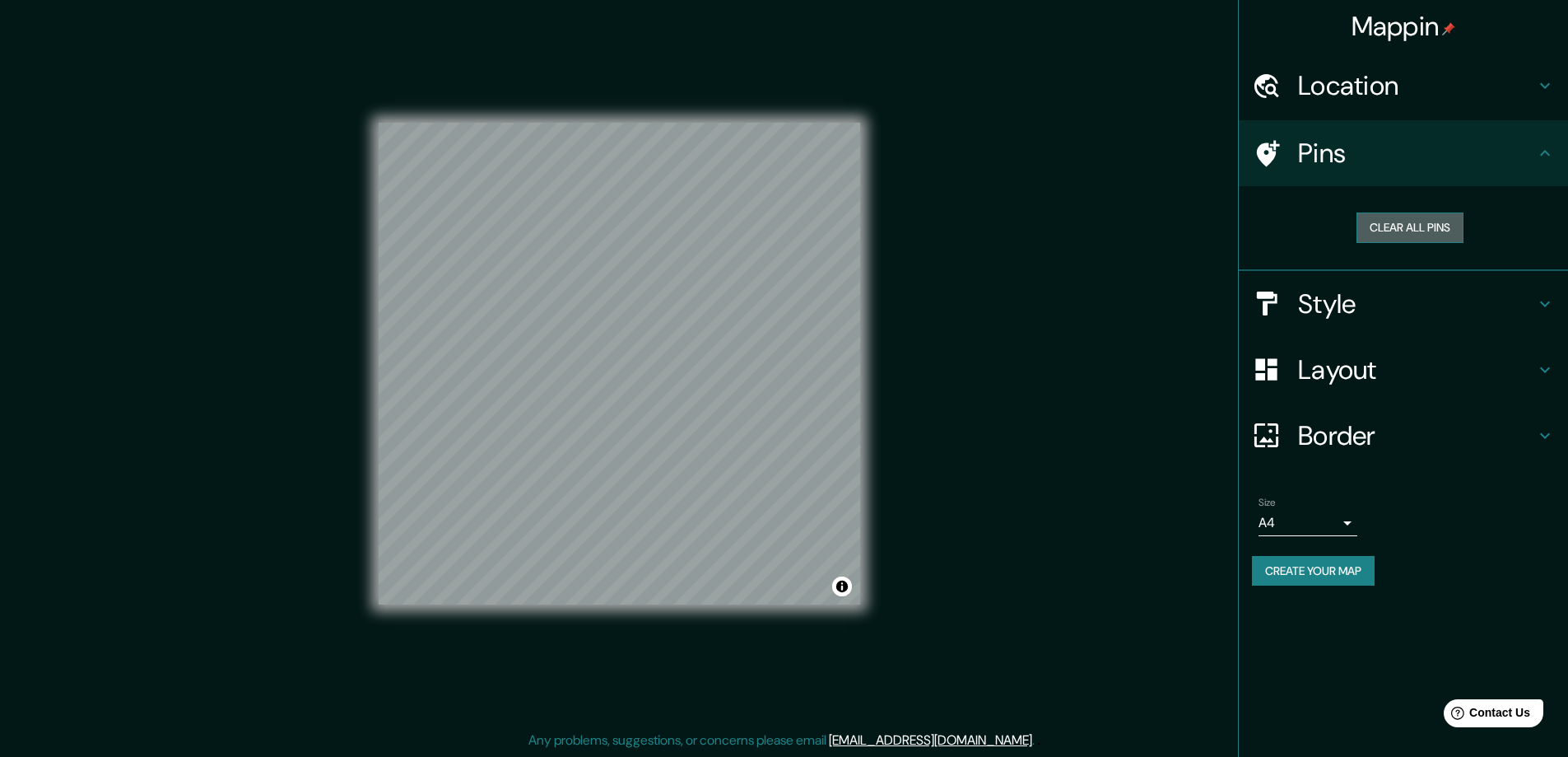
click at [1442, 243] on button "Clear all pins" at bounding box center [1410, 227] width 107 height 31
click at [1418, 243] on button "Clear all pins" at bounding box center [1410, 227] width 107 height 31
click at [1408, 240] on button "Clear all pins" at bounding box center [1410, 227] width 107 height 31
click at [1185, 377] on div "Mappin Location [GEOGRAPHIC_DATA], [GEOGRAPHIC_DATA], [GEOGRAPHIC_DATA] Pins Cl…" at bounding box center [784, 377] width 1568 height 760
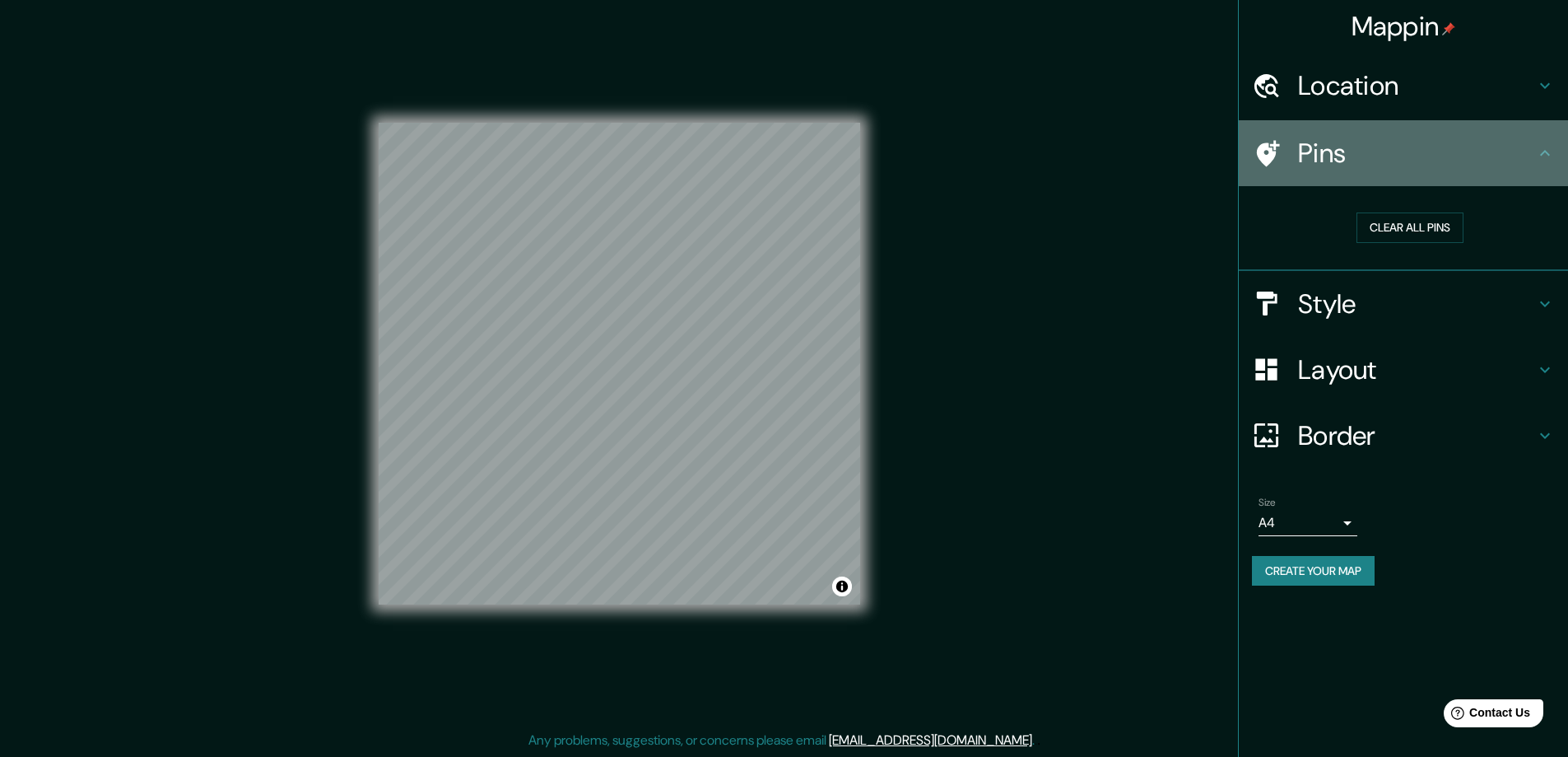
click at [1538, 163] on icon at bounding box center [1545, 153] width 20 height 20
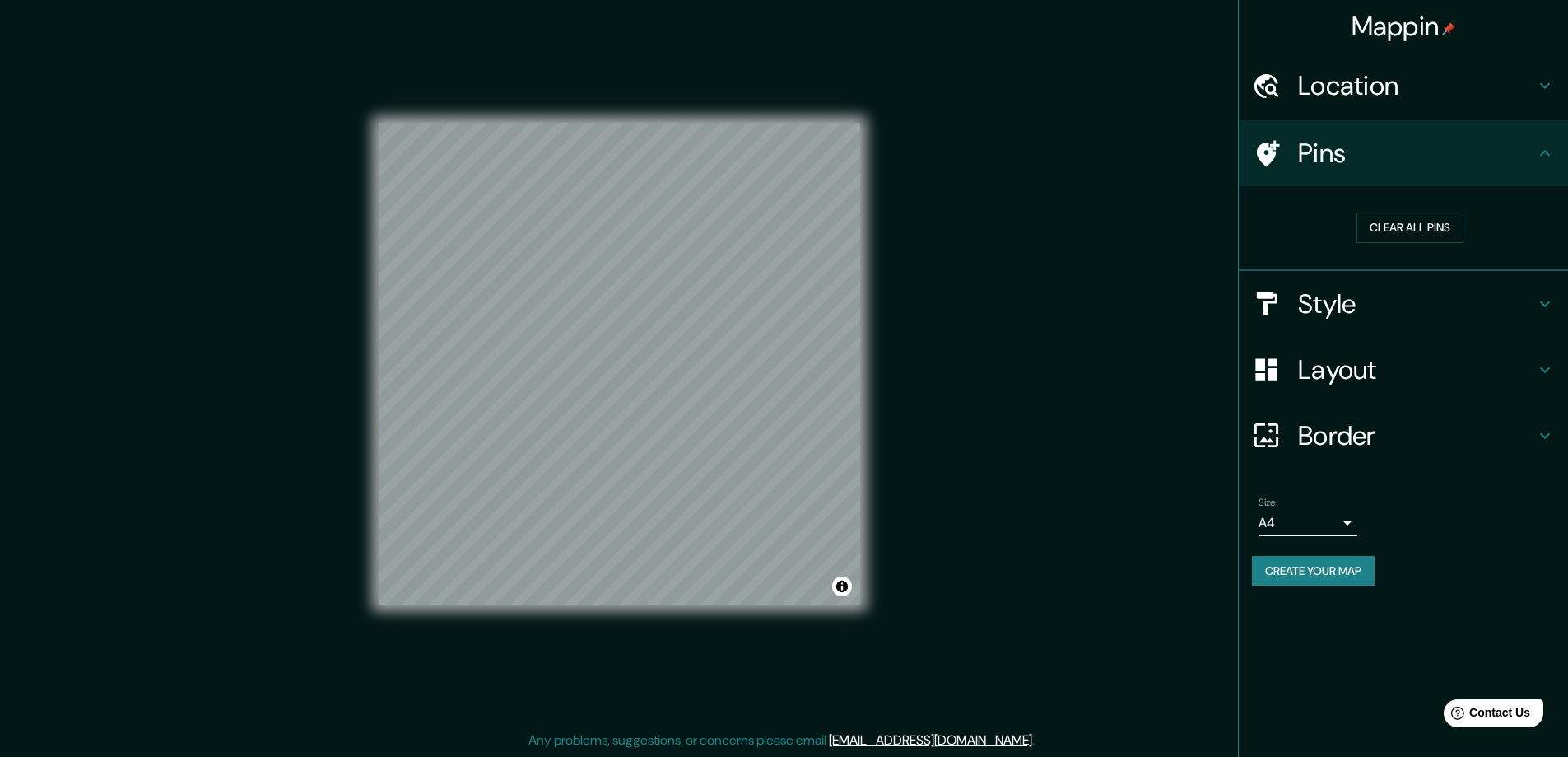
click at [1538, 90] on icon at bounding box center [1545, 85] width 20 height 20
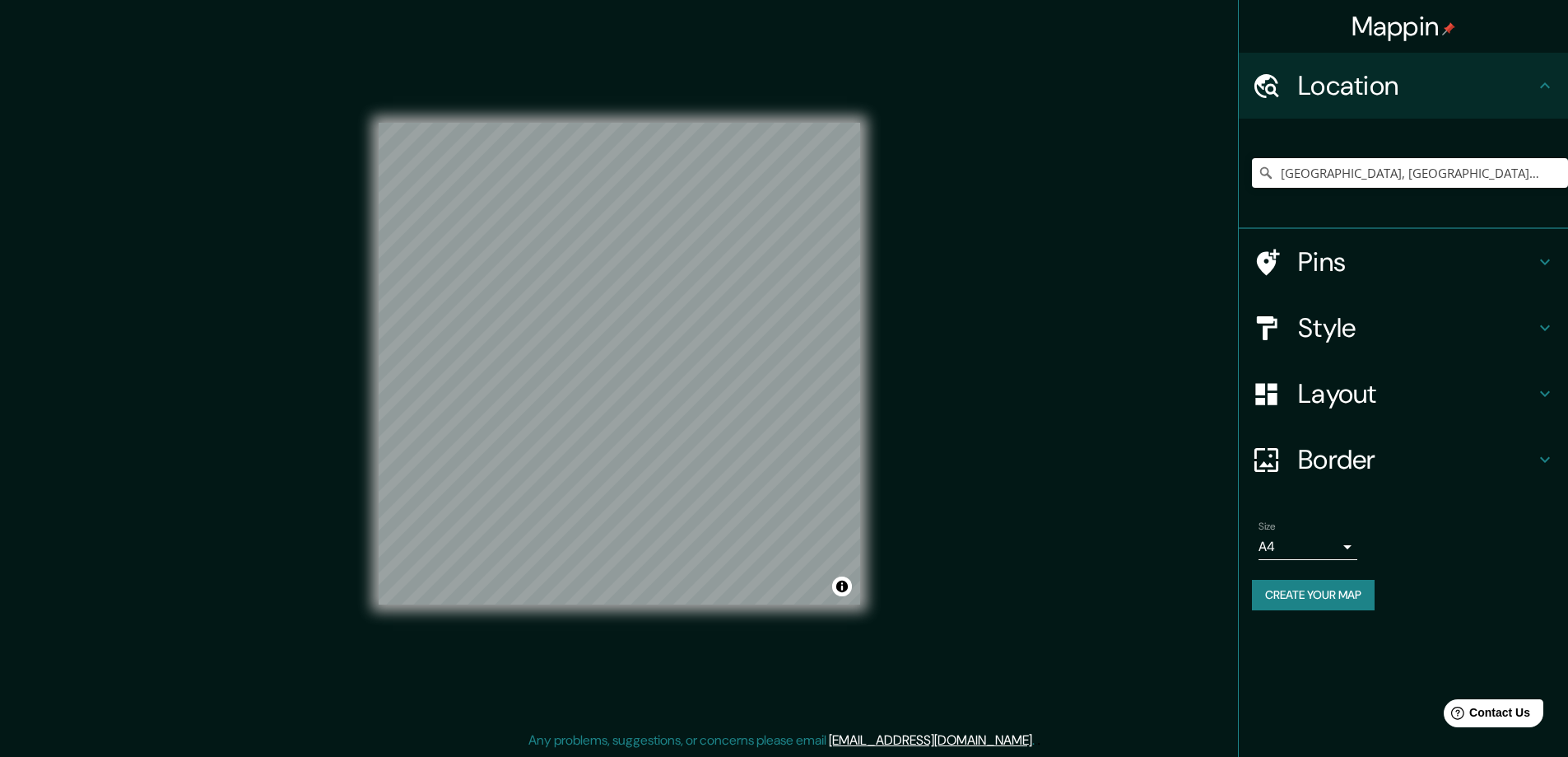
click at [1537, 90] on icon at bounding box center [1545, 85] width 20 height 20
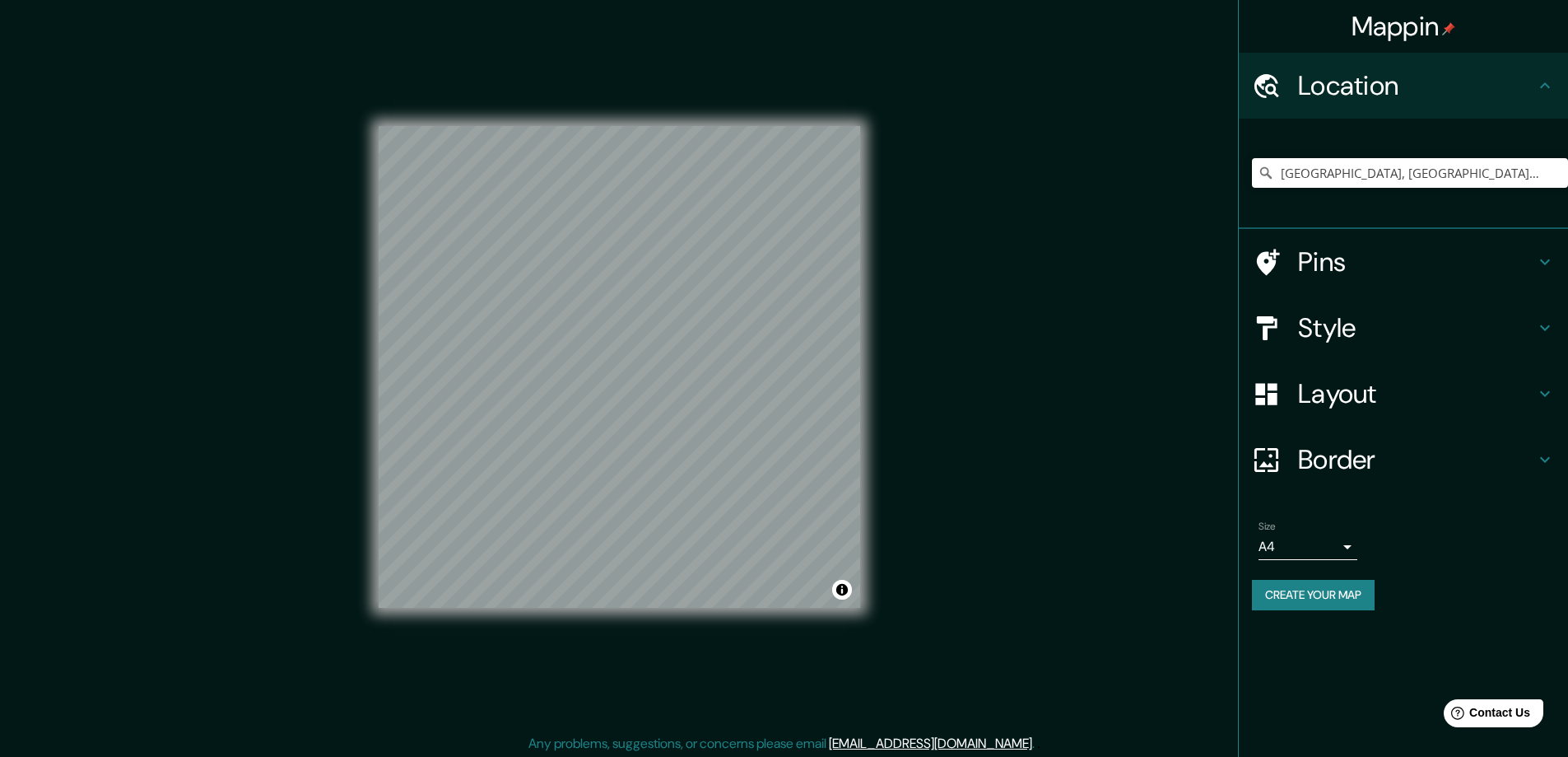
scroll to position [12, 0]
